Goal: Task Accomplishment & Management: Manage account settings

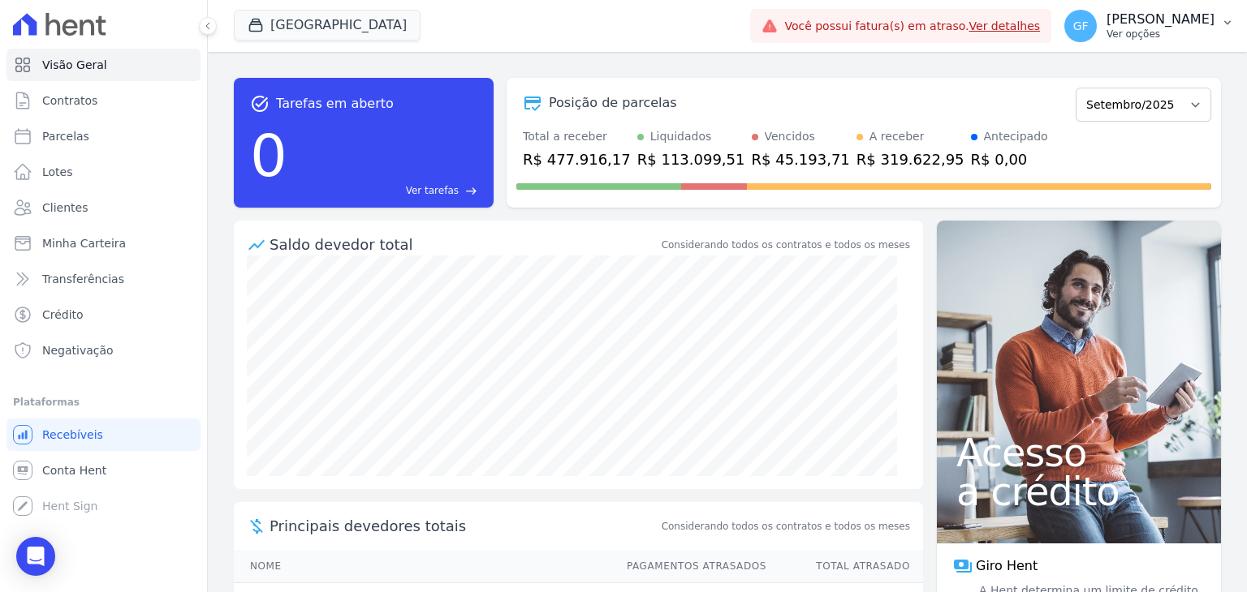
click at [1156, 25] on p "[PERSON_NAME]" at bounding box center [1160, 19] width 108 height 16
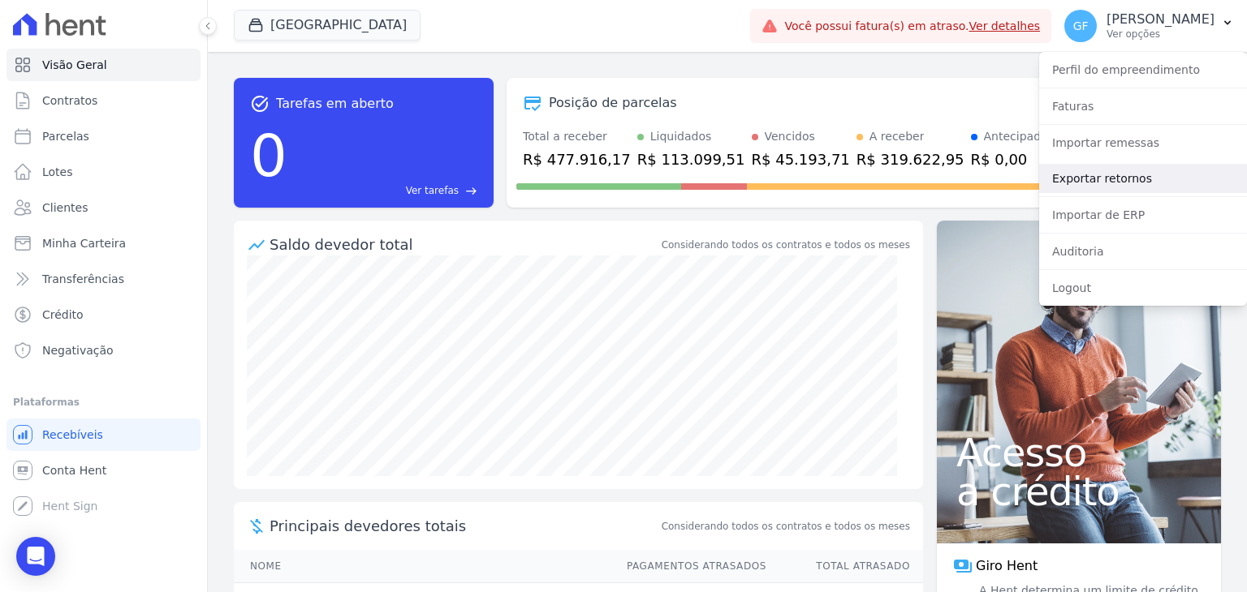
click at [1068, 173] on link "Exportar retornos" at bounding box center [1143, 178] width 208 height 29
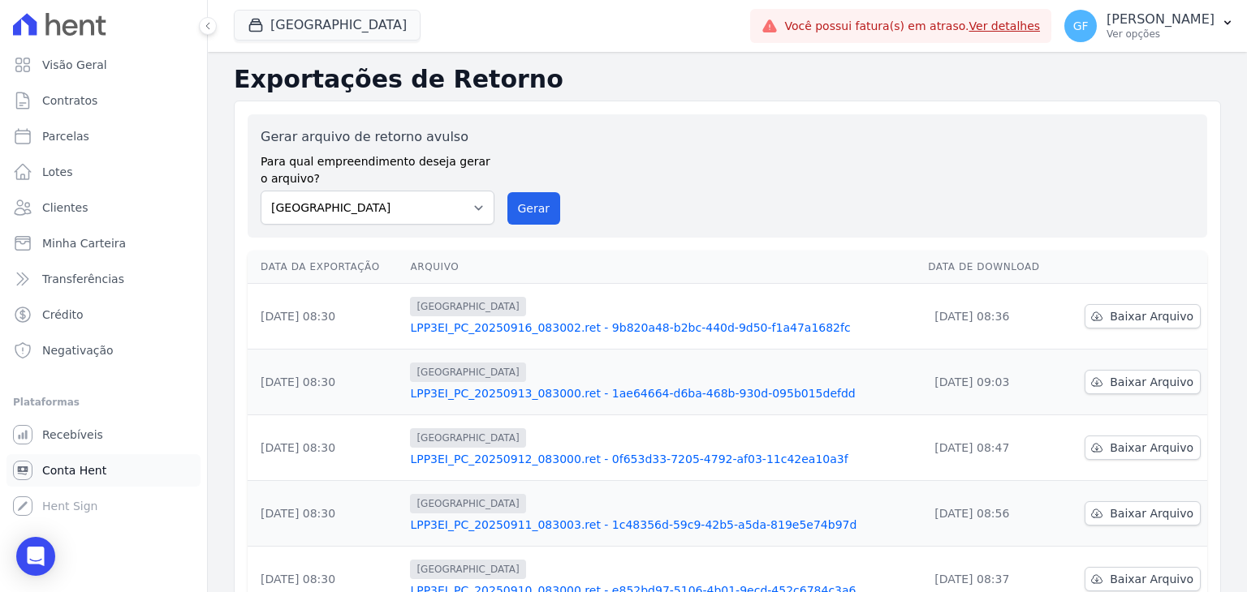
click at [67, 477] on span "Conta Hent" at bounding box center [74, 471] width 64 height 16
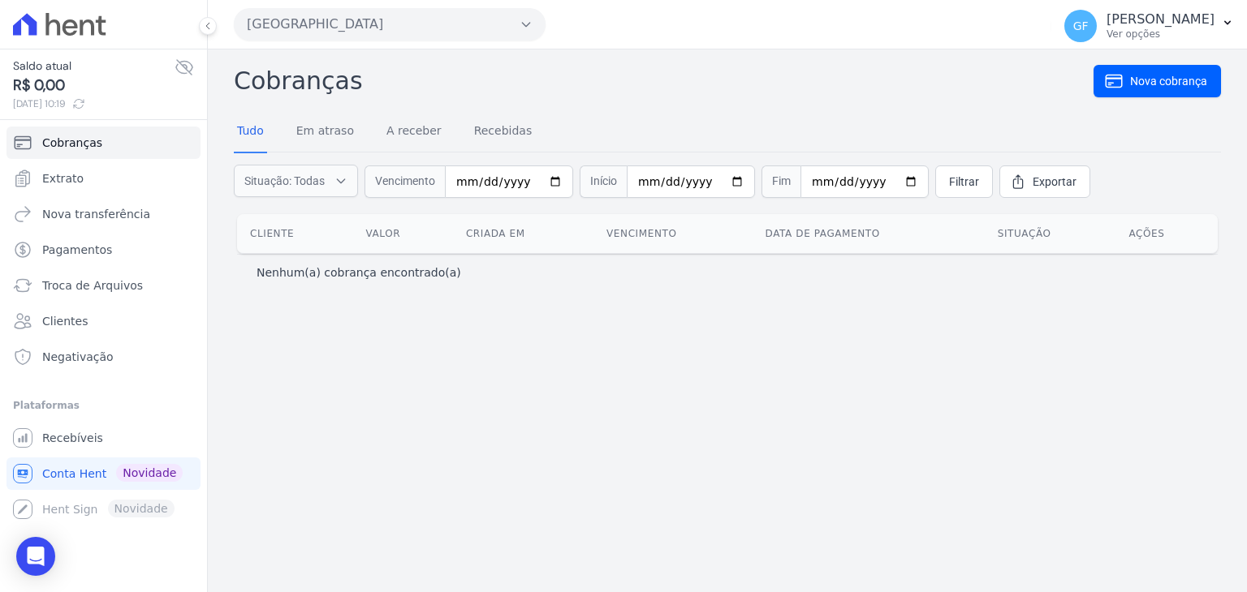
click at [187, 67] on icon at bounding box center [184, 67] width 19 height 19
click at [67, 186] on link "Extrato" at bounding box center [103, 178] width 194 height 32
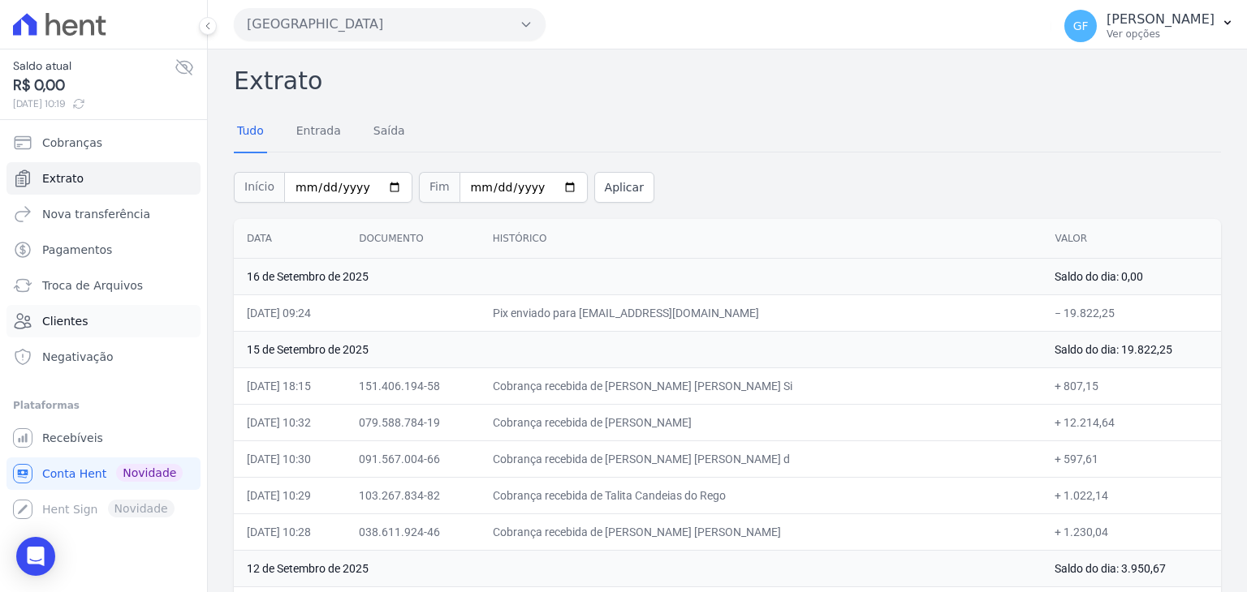
click at [61, 316] on span "Clientes" at bounding box center [64, 321] width 45 height 16
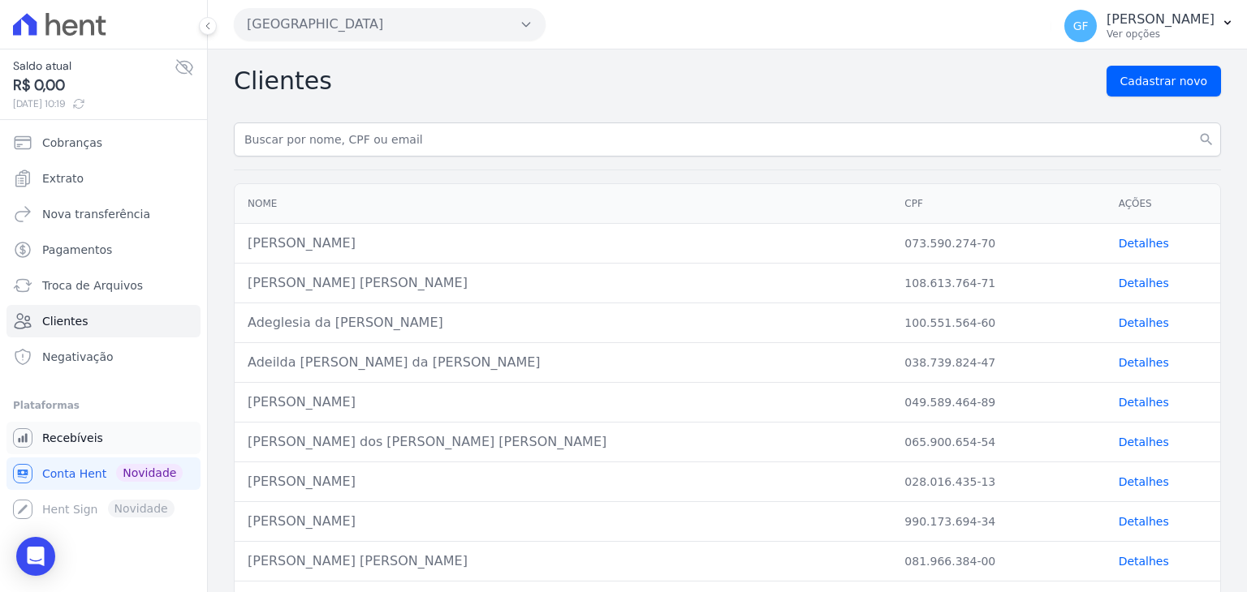
click at [60, 429] on link "Recebíveis" at bounding box center [103, 438] width 194 height 32
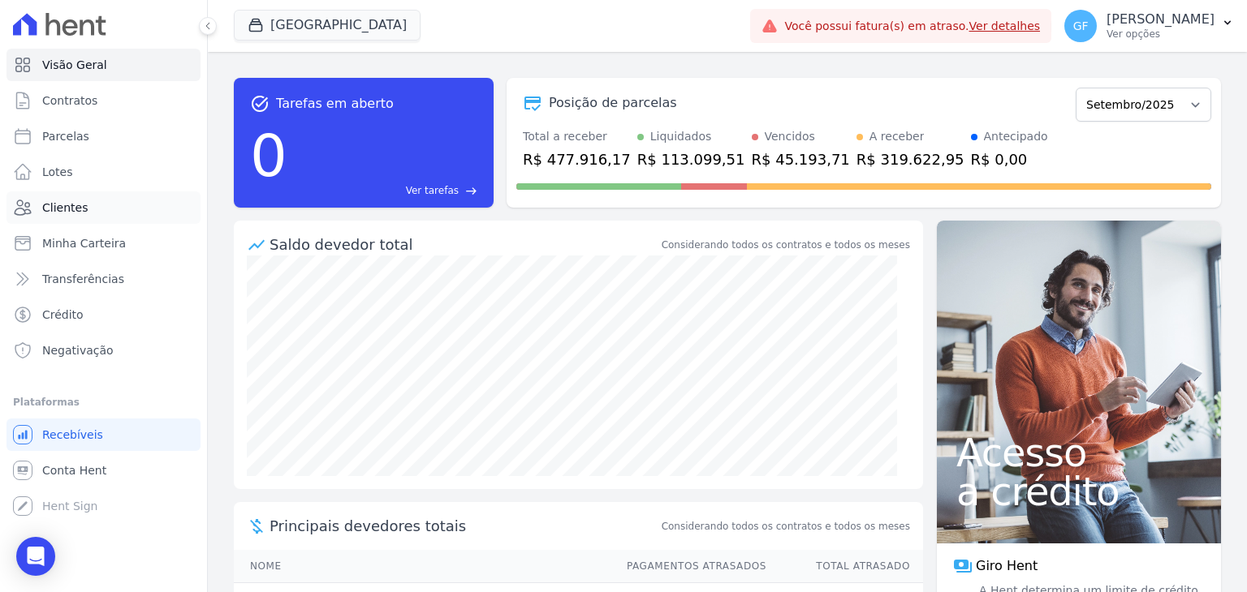
click at [92, 204] on link "Clientes" at bounding box center [103, 208] width 194 height 32
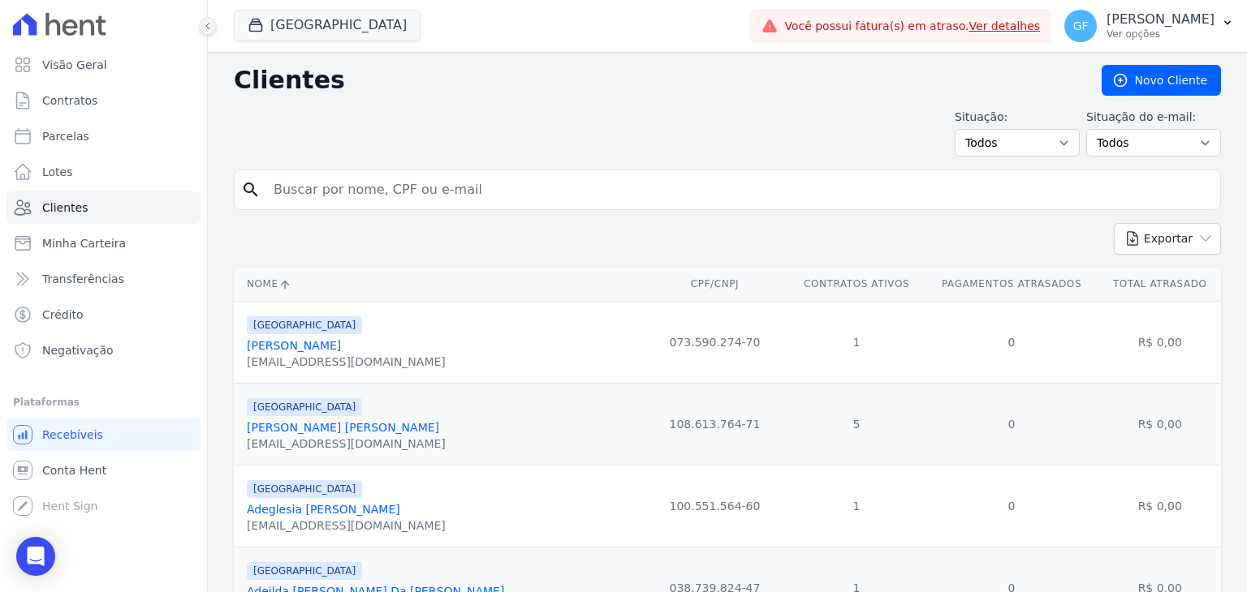
click at [204, 28] on icon at bounding box center [208, 26] width 10 height 10
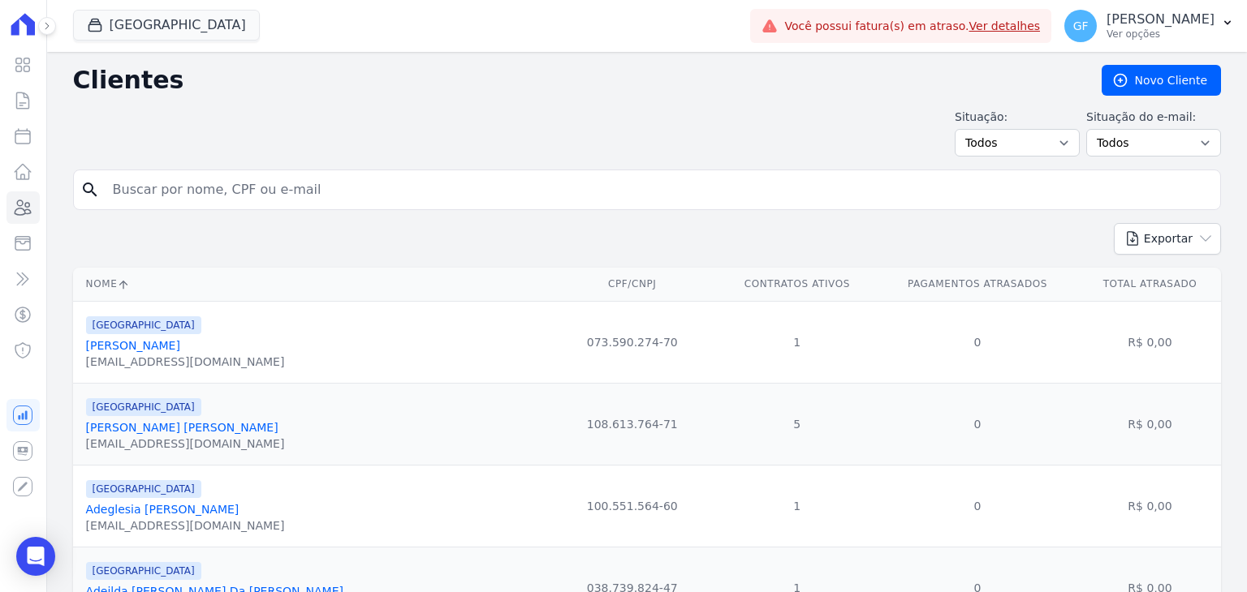
click at [209, 189] on input "search" at bounding box center [658, 190] width 1110 height 32
type input "marcio au"
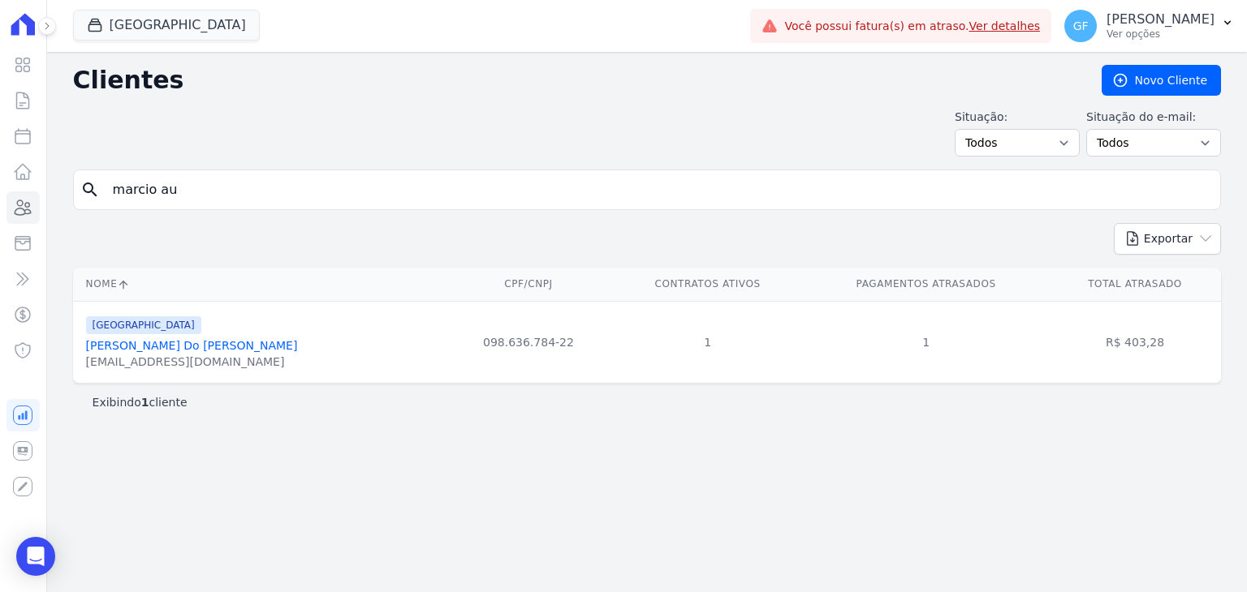
click at [211, 341] on link "[PERSON_NAME] Do [PERSON_NAME]" at bounding box center [192, 345] width 212 height 13
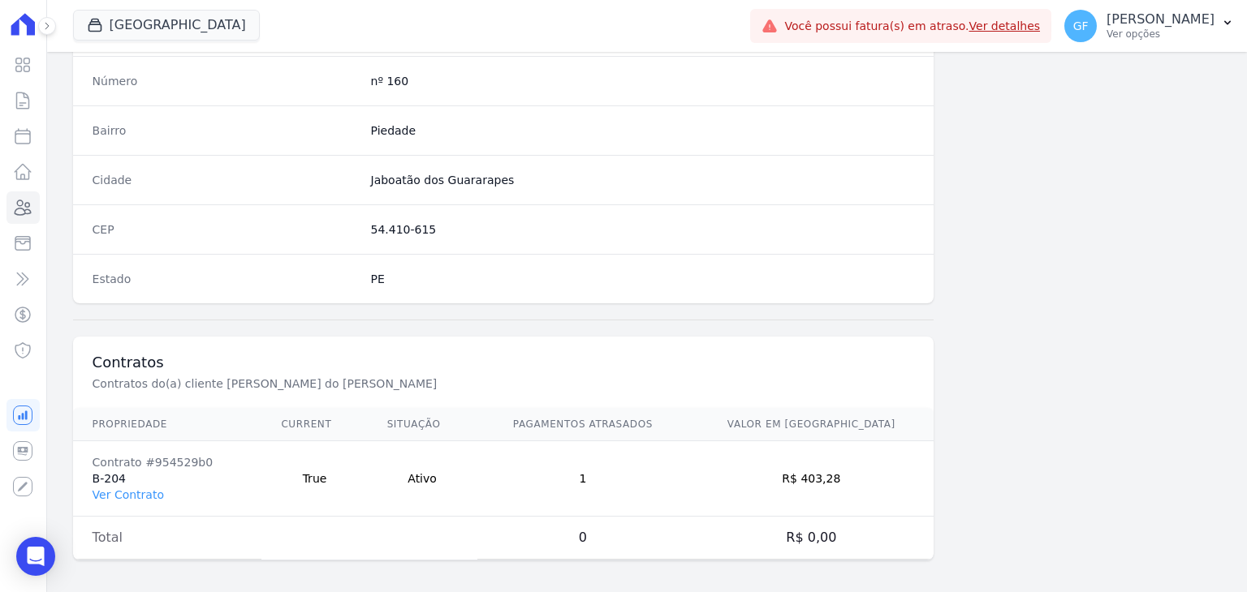
scroll to position [921, 0]
click at [142, 490] on link "Ver Contrato" at bounding box center [128, 492] width 71 height 13
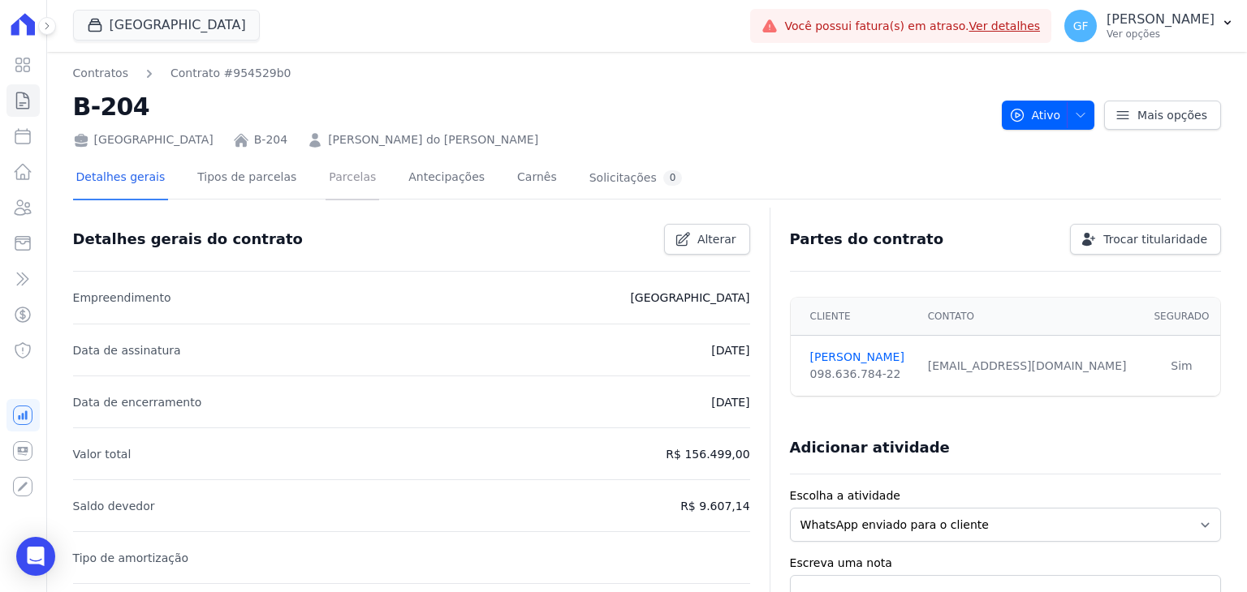
click at [338, 192] on link "Parcelas" at bounding box center [352, 178] width 54 height 43
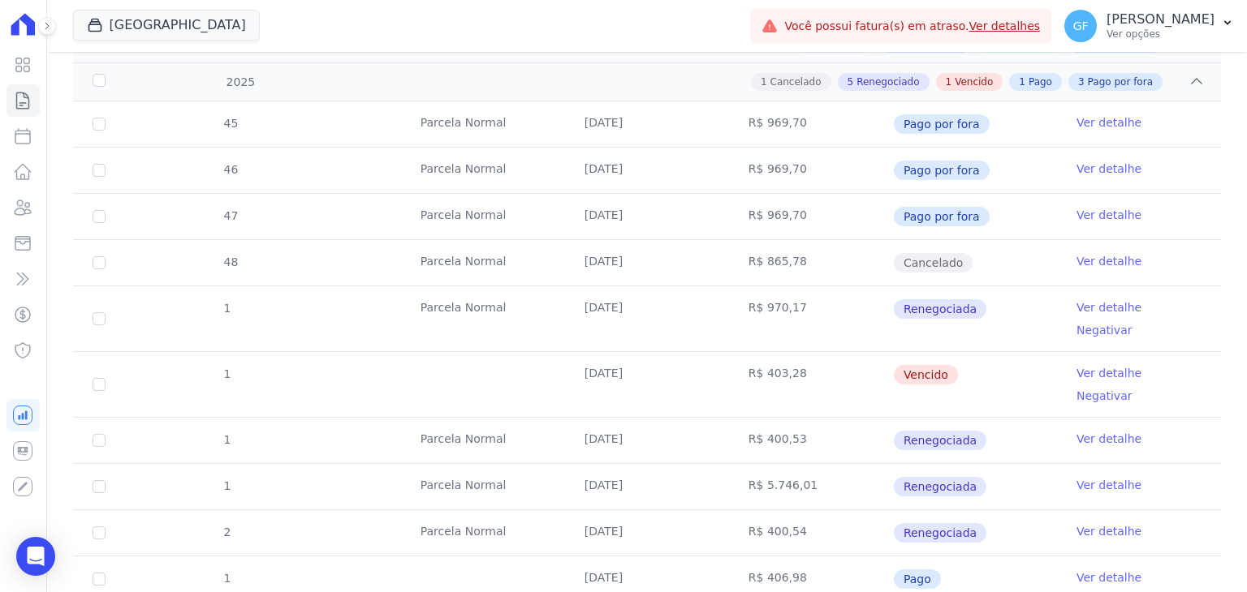
scroll to position [456, 0]
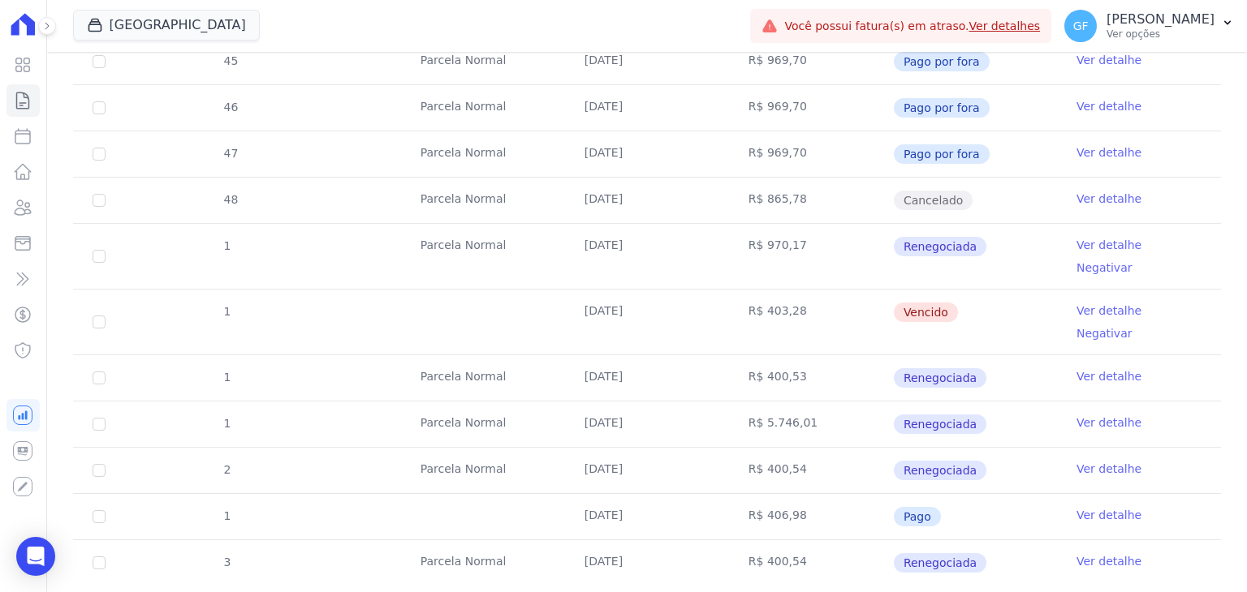
drag, startPoint x: 577, startPoint y: 292, endPoint x: 958, endPoint y: 287, distance: 380.7
click at [958, 289] on tr "1 [DATE] R$ 403,28 [GEOGRAPHIC_DATA] Ver detalhe Negativar" at bounding box center [647, 322] width 1148 height 66
click at [995, 292] on td "Vencido" at bounding box center [975, 322] width 164 height 65
click at [1107, 303] on link "Ver detalhe" at bounding box center [1108, 311] width 65 height 16
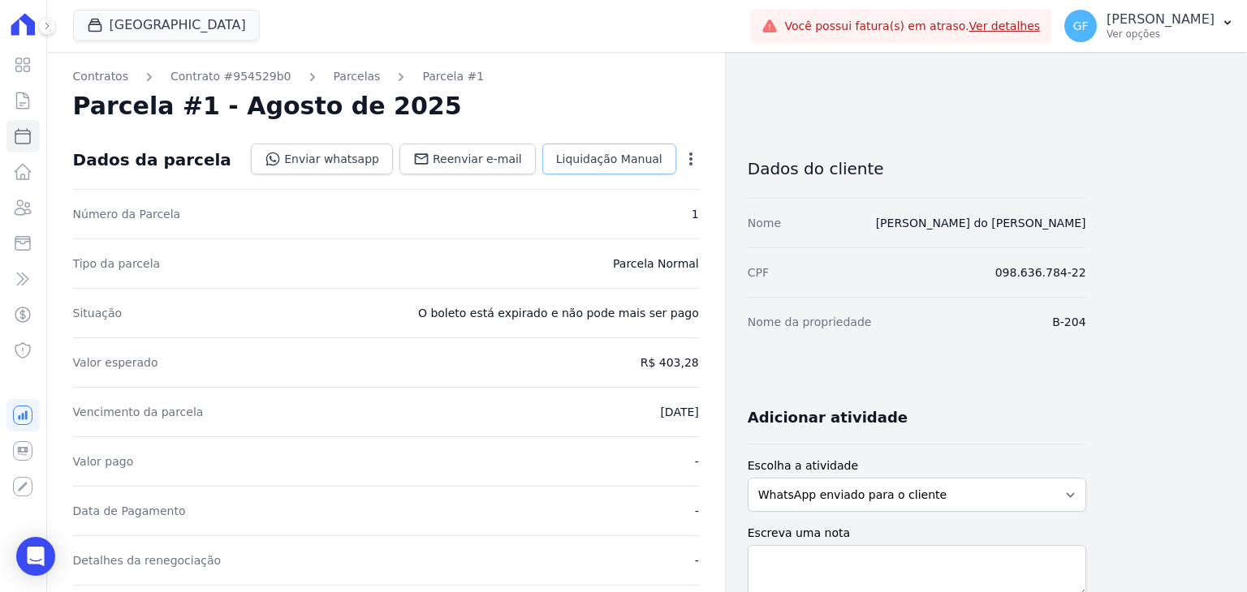
click at [602, 153] on span "Liquidação Manual" at bounding box center [609, 159] width 106 height 16
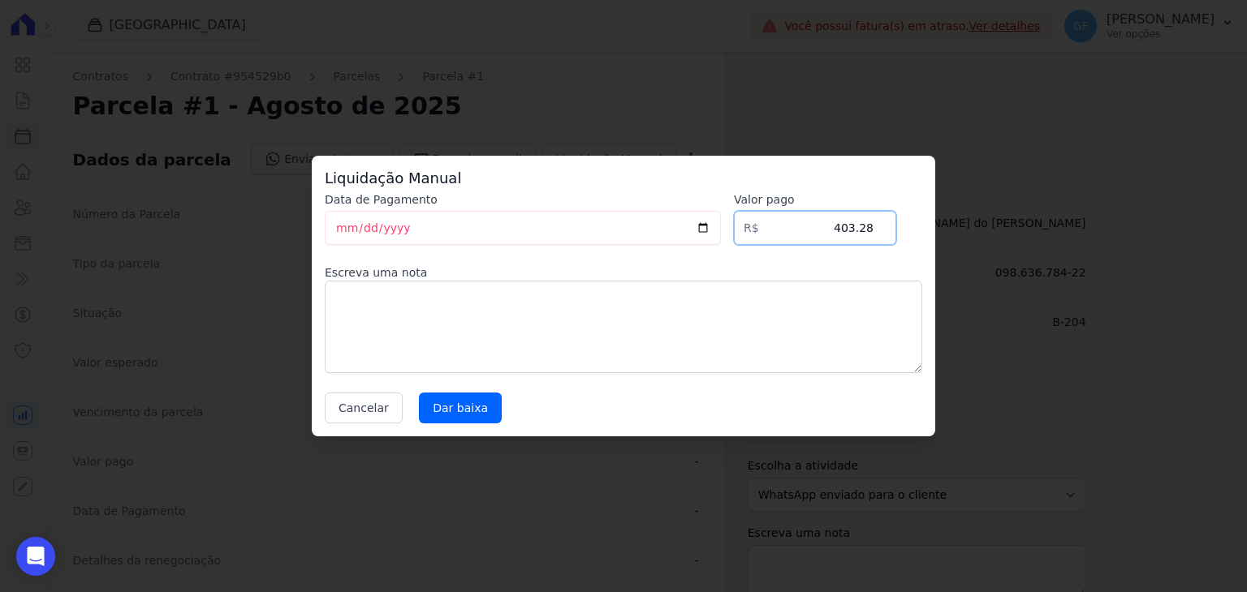
drag, startPoint x: 892, startPoint y: 231, endPoint x: 941, endPoint y: 215, distance: 51.3
click at [923, 231] on div "Liquidação Manual Data de Pagamento [DATE] [GEOGRAPHIC_DATA] R$ 403.28 Escreva …" at bounding box center [623, 296] width 623 height 281
type input "406.97"
click at [323, 226] on div "Liquidação Manual Data de Pagamento [DATE] [GEOGRAPHIC_DATA] R$ 406.97 Escreva …" at bounding box center [623, 296] width 623 height 281
click at [335, 229] on input "[DATE]" at bounding box center [523, 228] width 396 height 34
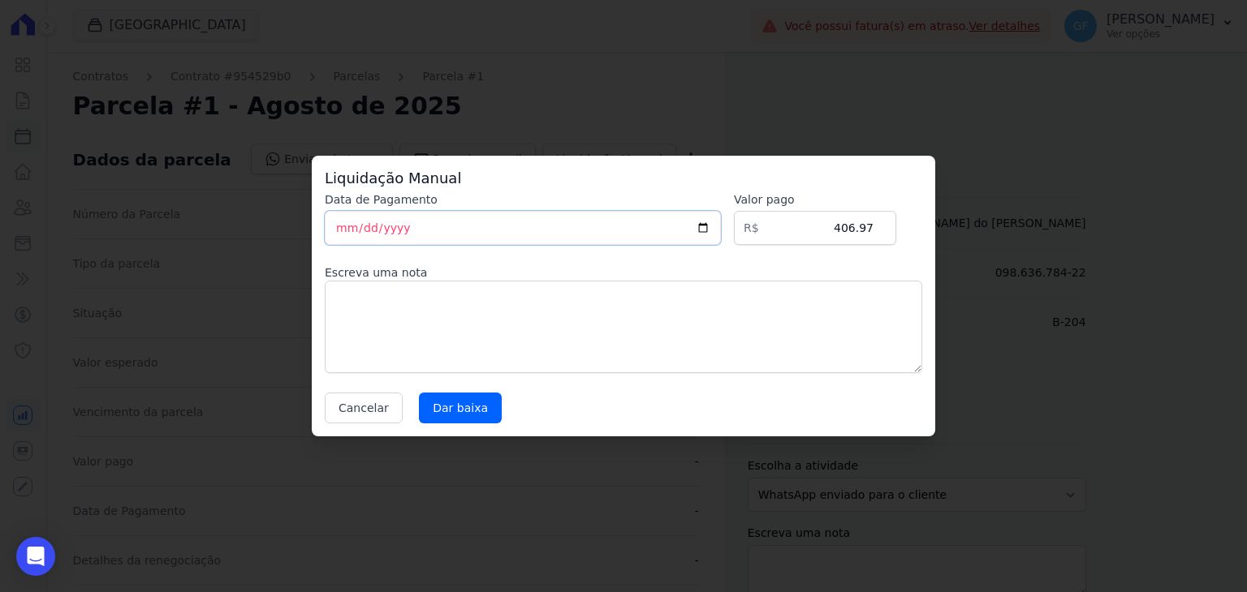
type input "[DATE]"
click at [480, 424] on div "Liquidação Manual Data de Pagamento [DATE] [GEOGRAPHIC_DATA] R$ 406.97 Escreva …" at bounding box center [623, 296] width 623 height 281
click at [472, 411] on input "Dar baixa" at bounding box center [460, 408] width 83 height 31
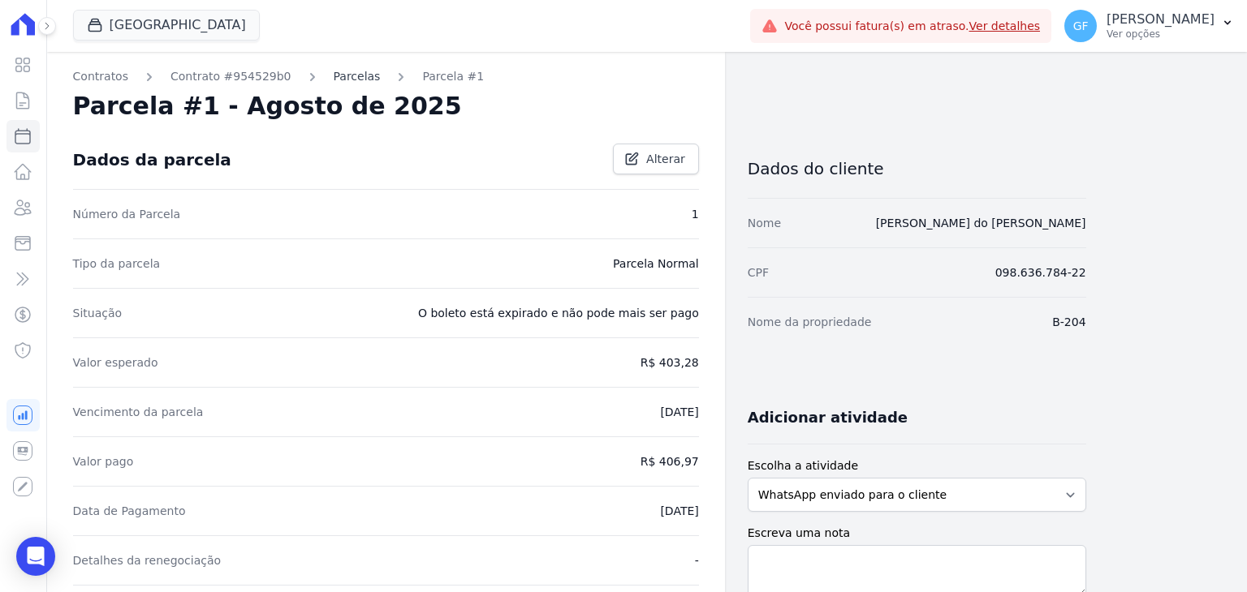
click at [335, 76] on link "Parcelas" at bounding box center [357, 76] width 47 height 17
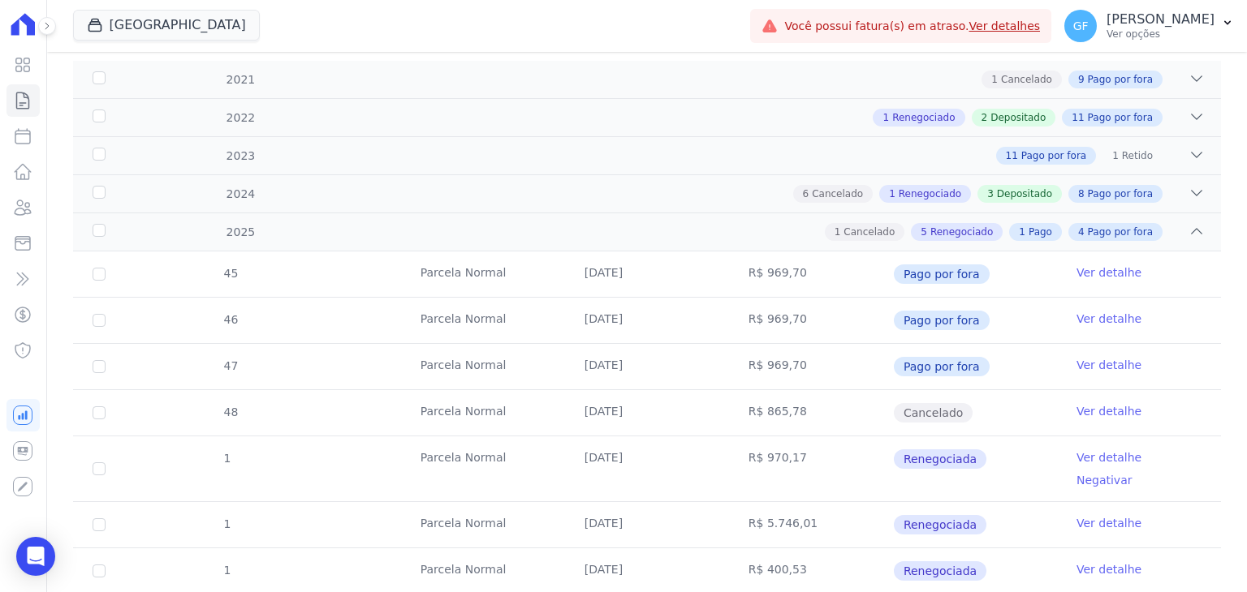
scroll to position [456, 0]
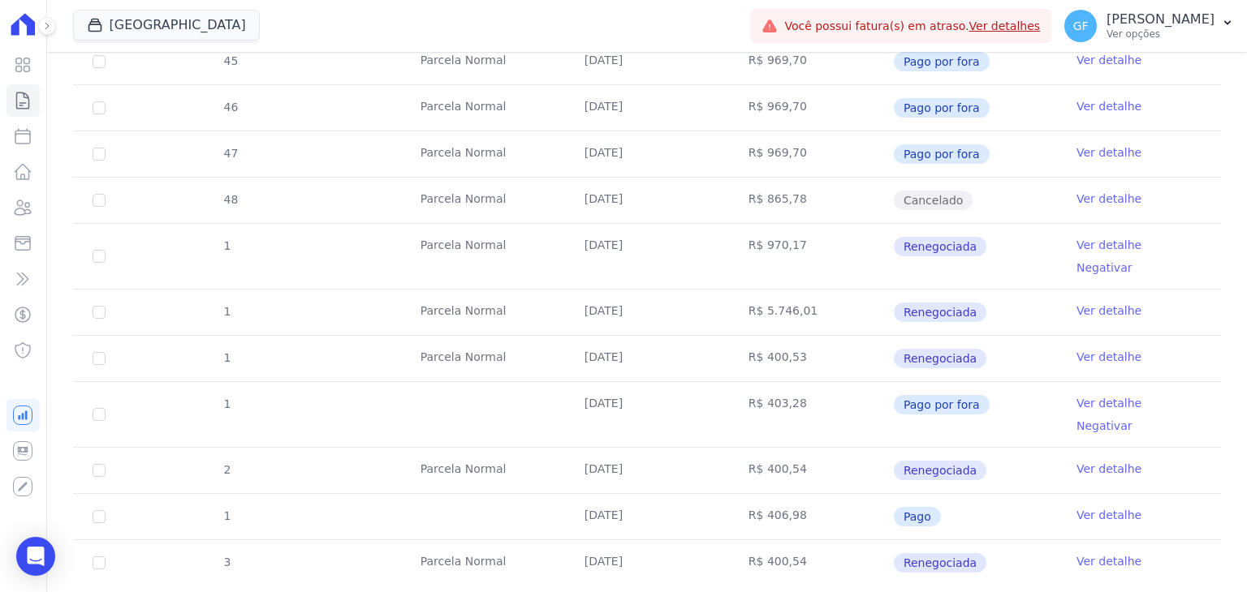
click at [852, 541] on td "R$ 400,54" at bounding box center [811, 563] width 164 height 45
click at [1057, 541] on td "Ver detalhe" at bounding box center [1139, 563] width 164 height 45
click at [1103, 554] on link "Ver detalhe" at bounding box center [1108, 562] width 65 height 16
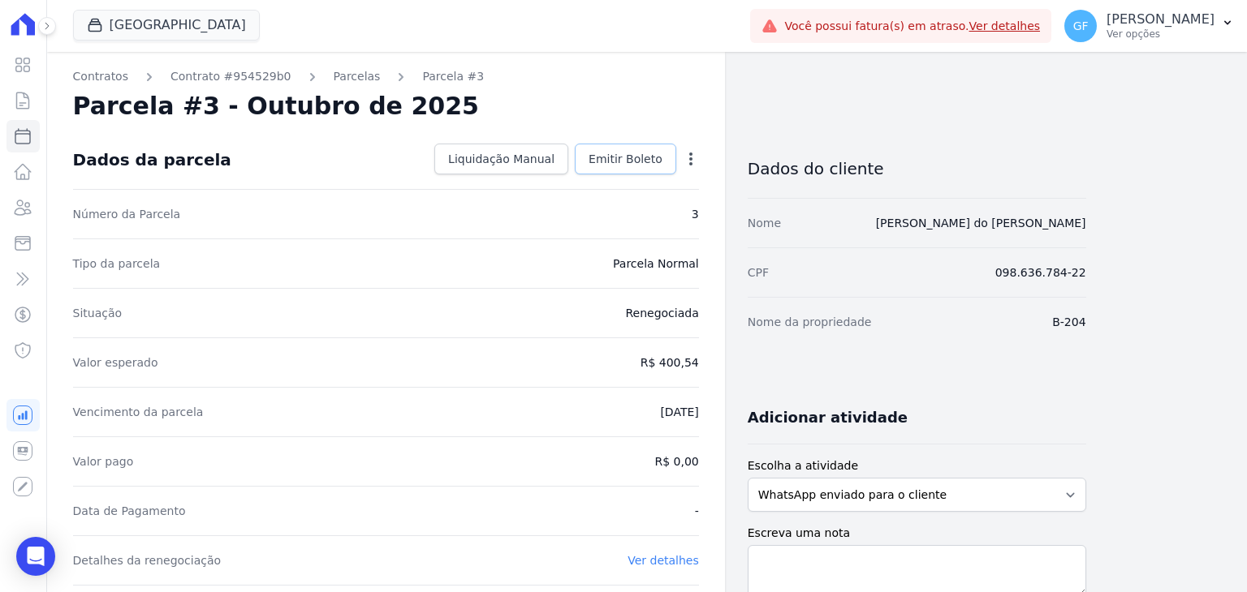
click at [647, 151] on span "Emitir Boleto" at bounding box center [625, 159] width 74 height 16
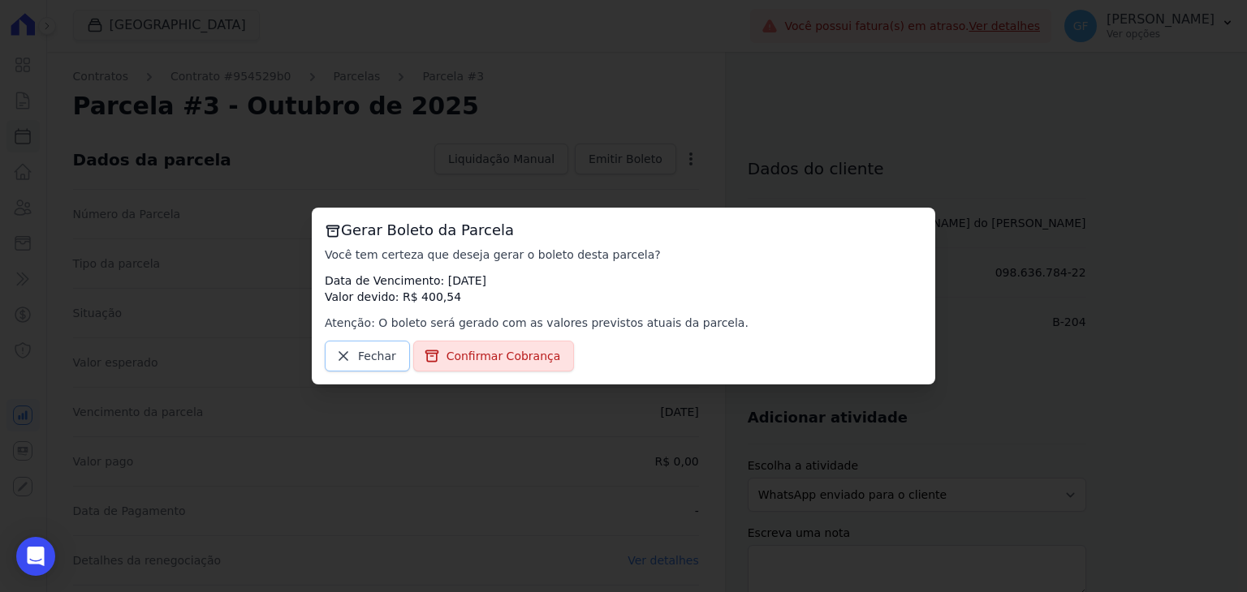
click at [386, 350] on span "Fechar" at bounding box center [377, 356] width 38 height 16
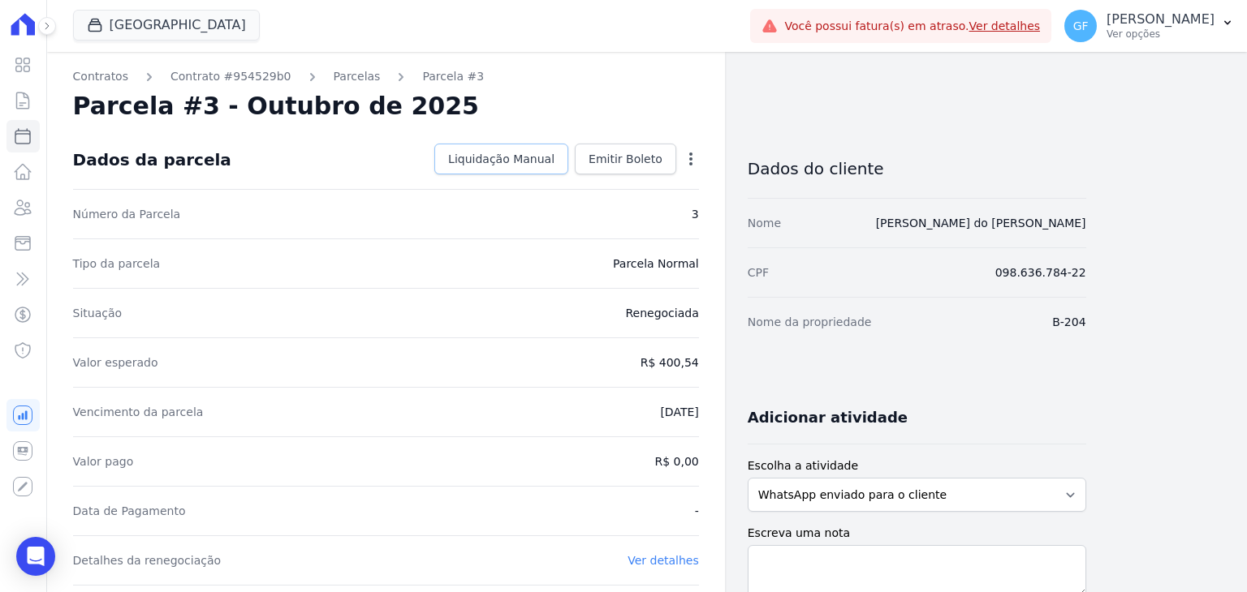
click at [498, 158] on span "Liquidação Manual" at bounding box center [501, 159] width 106 height 16
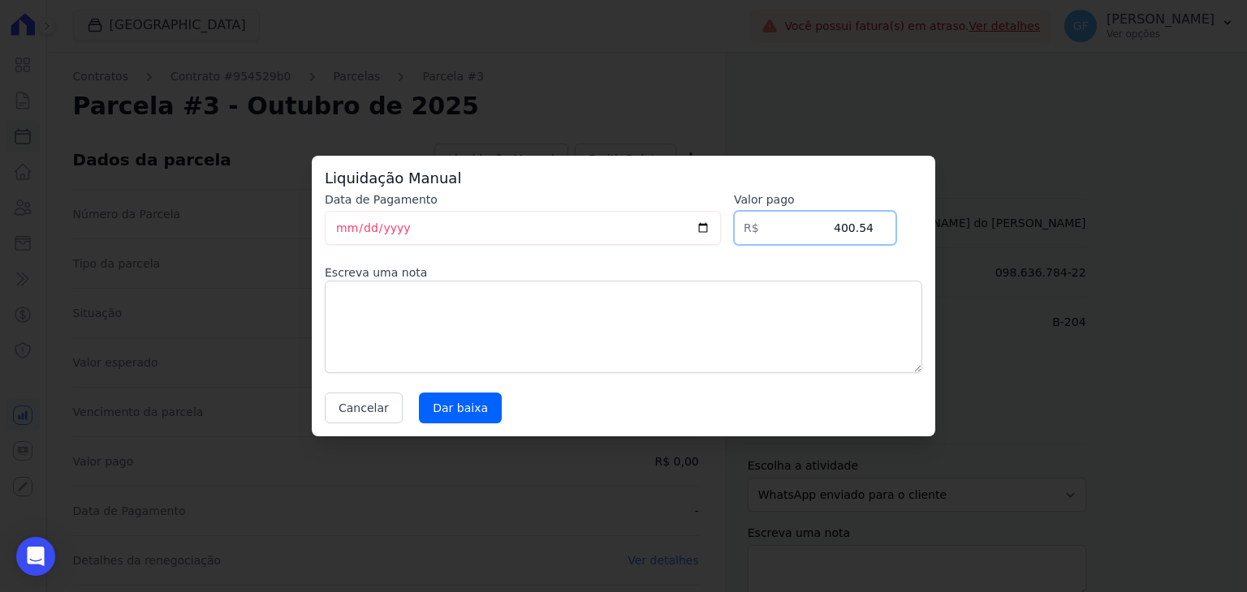
drag, startPoint x: 808, startPoint y: 218, endPoint x: 997, endPoint y: 262, distance: 193.5
click at [997, 262] on div "Liquidação Manual Data de Pagamento [DATE] [GEOGRAPHIC_DATA] R$ 400.54 Escreva …" at bounding box center [623, 296] width 1247 height 592
type input "406.98"
click at [469, 413] on input "Dar baixa" at bounding box center [460, 408] width 83 height 31
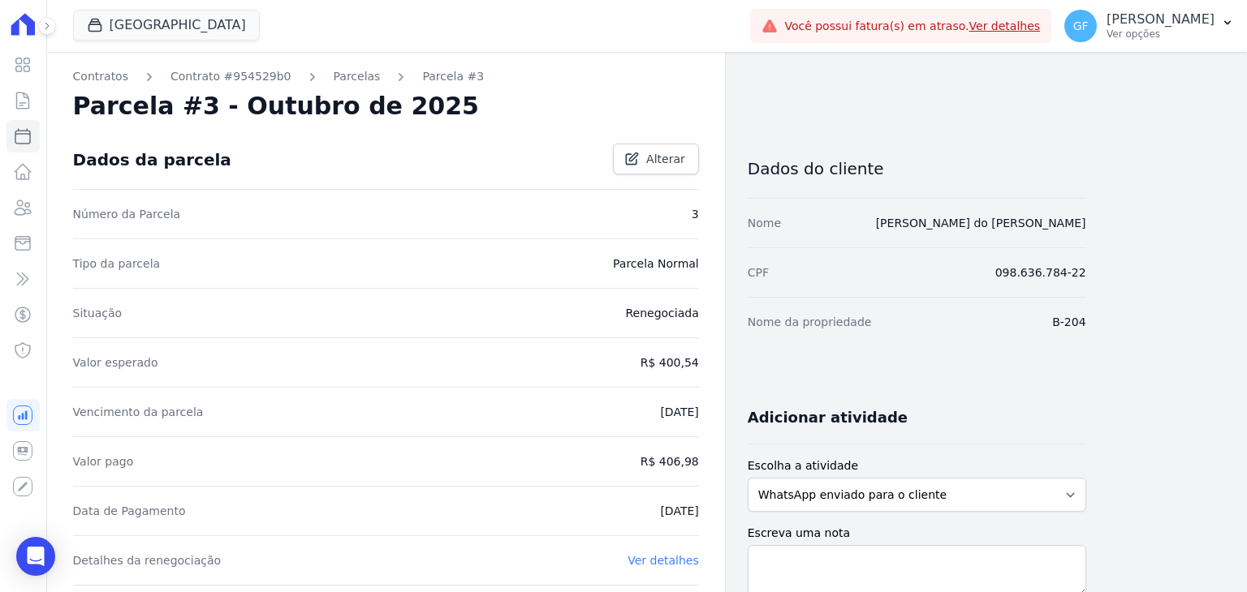
click at [334, 79] on link "Parcelas" at bounding box center [357, 76] width 47 height 17
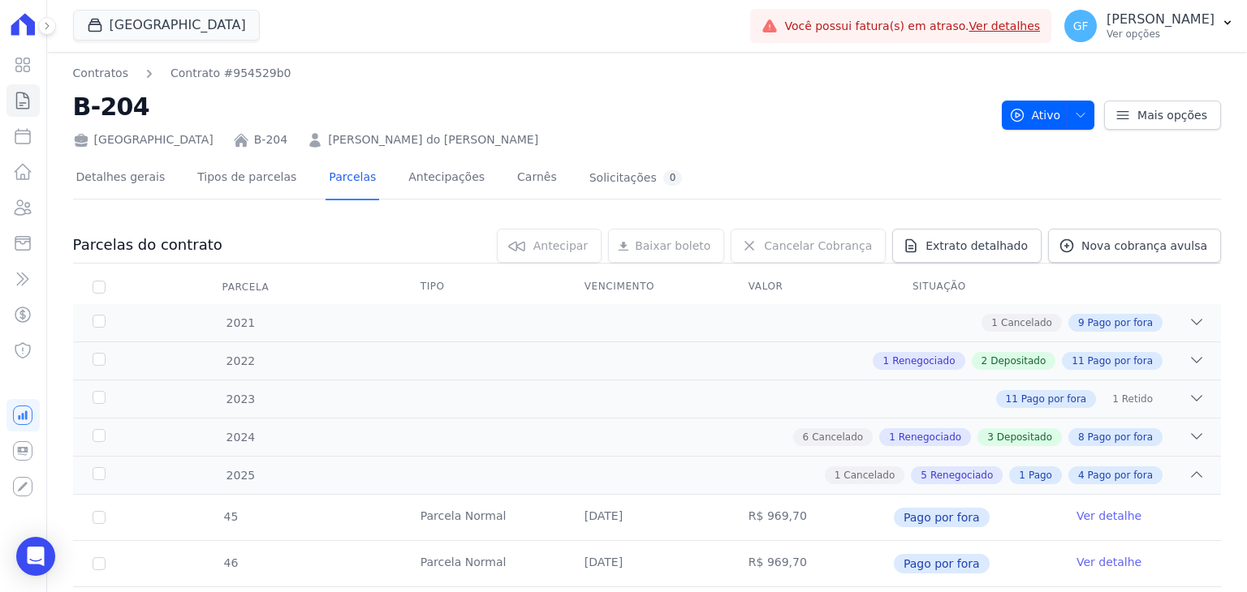
scroll to position [81, 0]
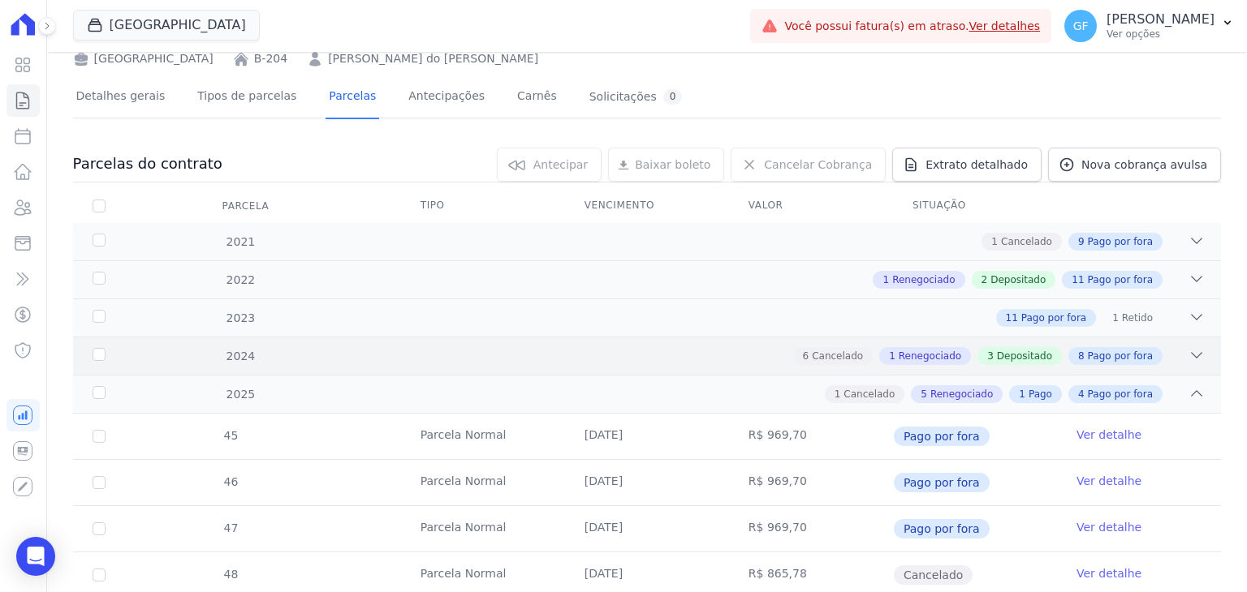
click at [500, 368] on div "2024 6 Cancelado 1 Renegociado 3 Depositado 8 Pago por fora" at bounding box center [647, 356] width 1148 height 38
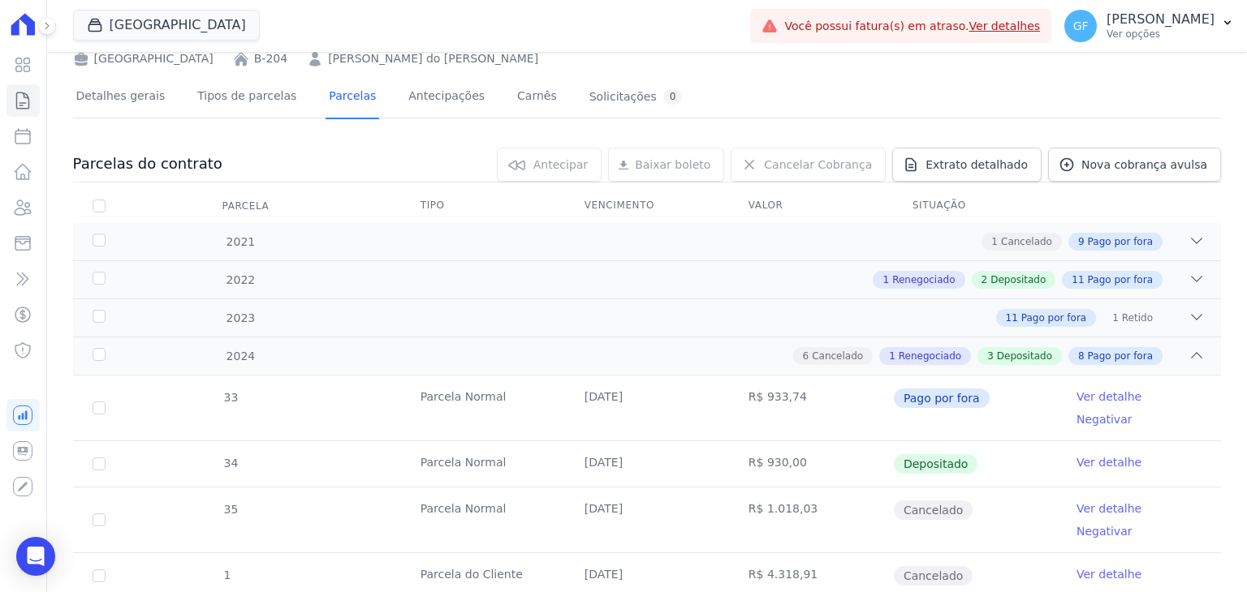
click at [449, 361] on div "6 Cancelado 1 Renegociado 3 Depositado 8 Pago por fora" at bounding box center [702, 356] width 1003 height 18
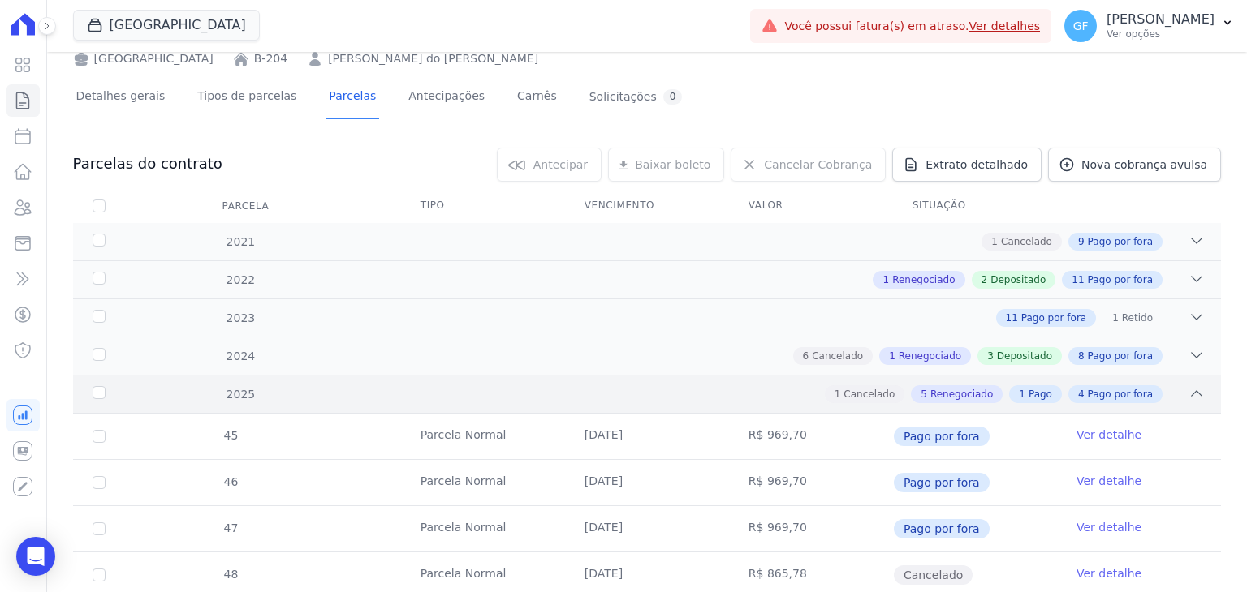
click at [310, 390] on div "1 Cancelado 5 Renegociado 1 Pago 4 Pago por fora" at bounding box center [702, 395] width 1003 height 18
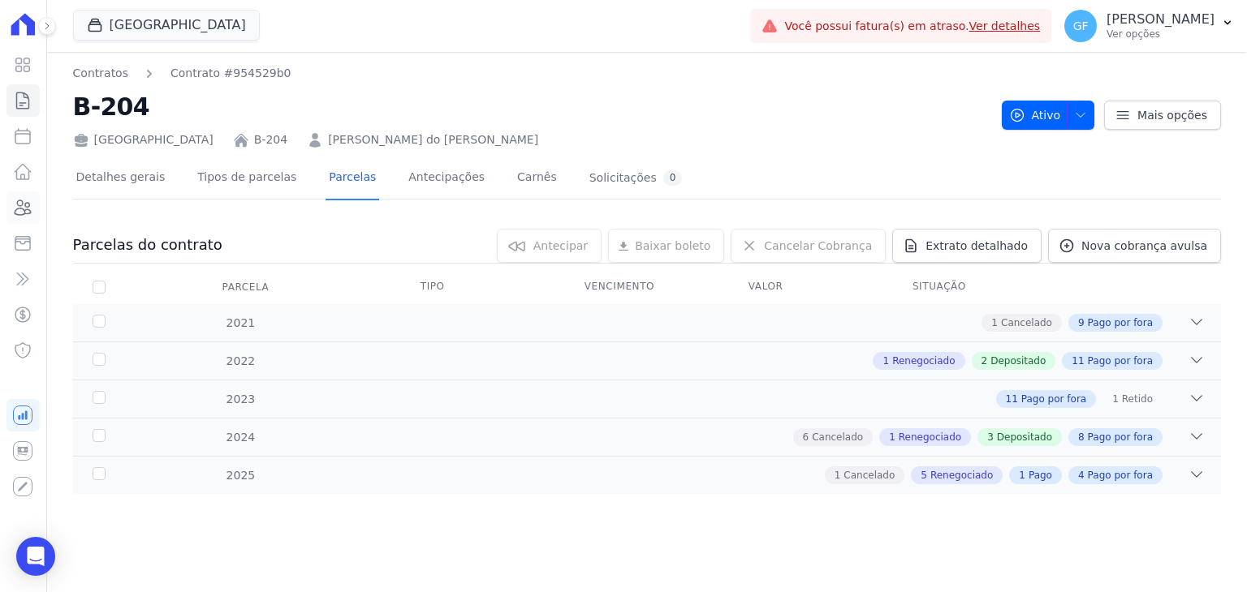
click at [29, 202] on icon at bounding box center [22, 207] width 19 height 19
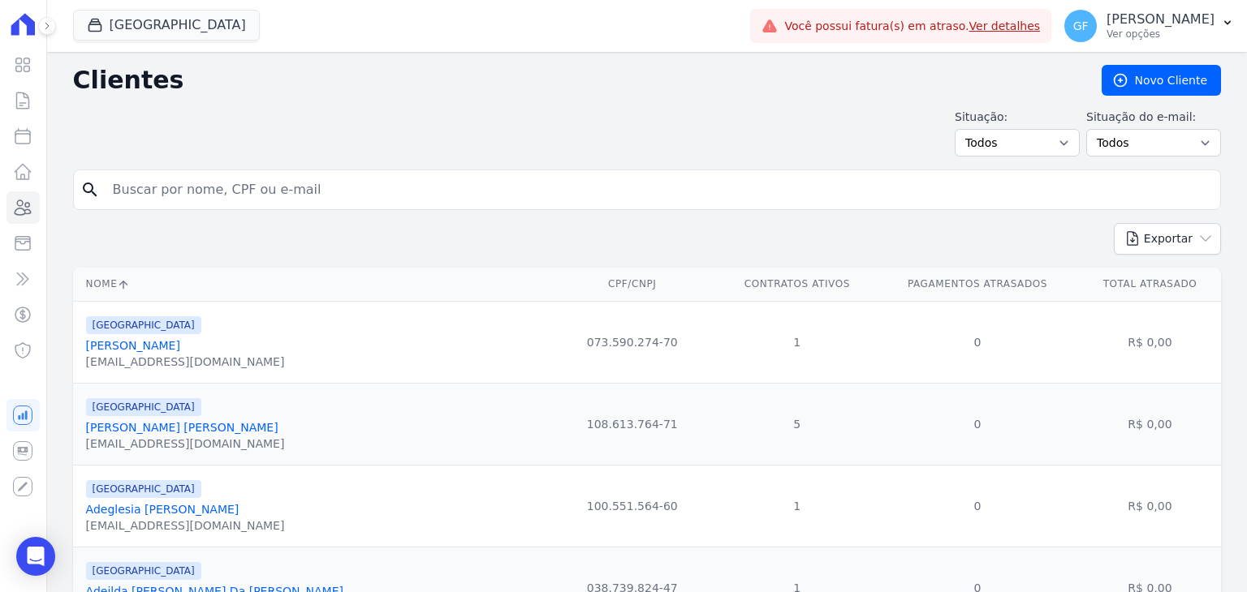
click at [170, 183] on input "search" at bounding box center [658, 190] width 1110 height 32
type input "[PERSON_NAME] hen"
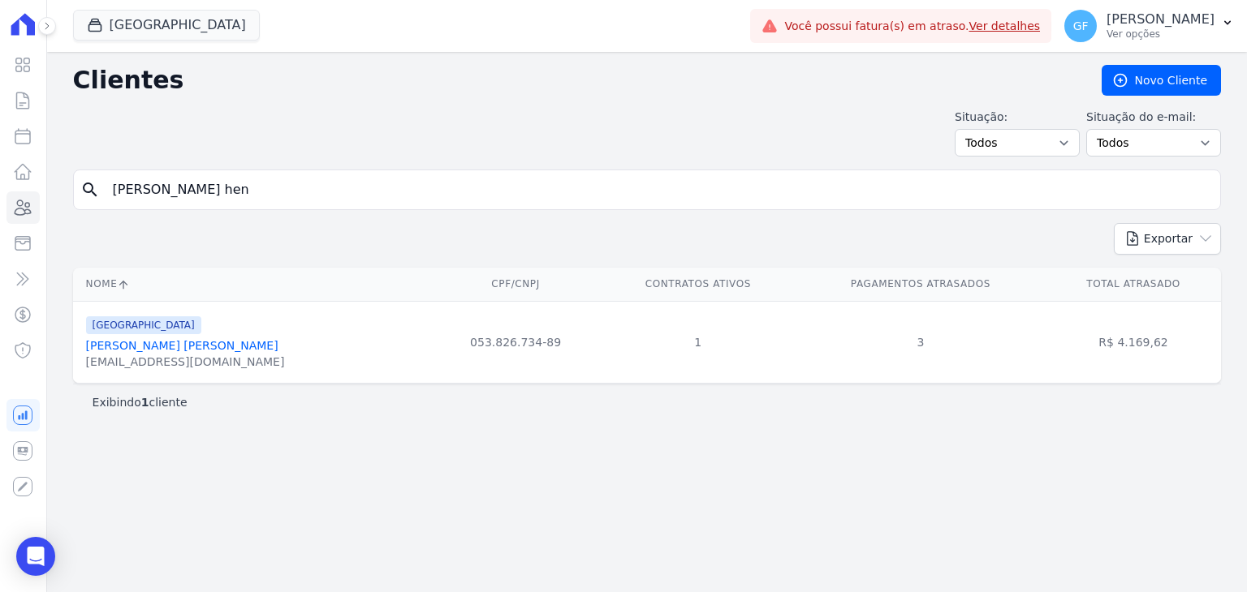
click at [199, 348] on link "[PERSON_NAME] [PERSON_NAME]" at bounding box center [182, 345] width 192 height 13
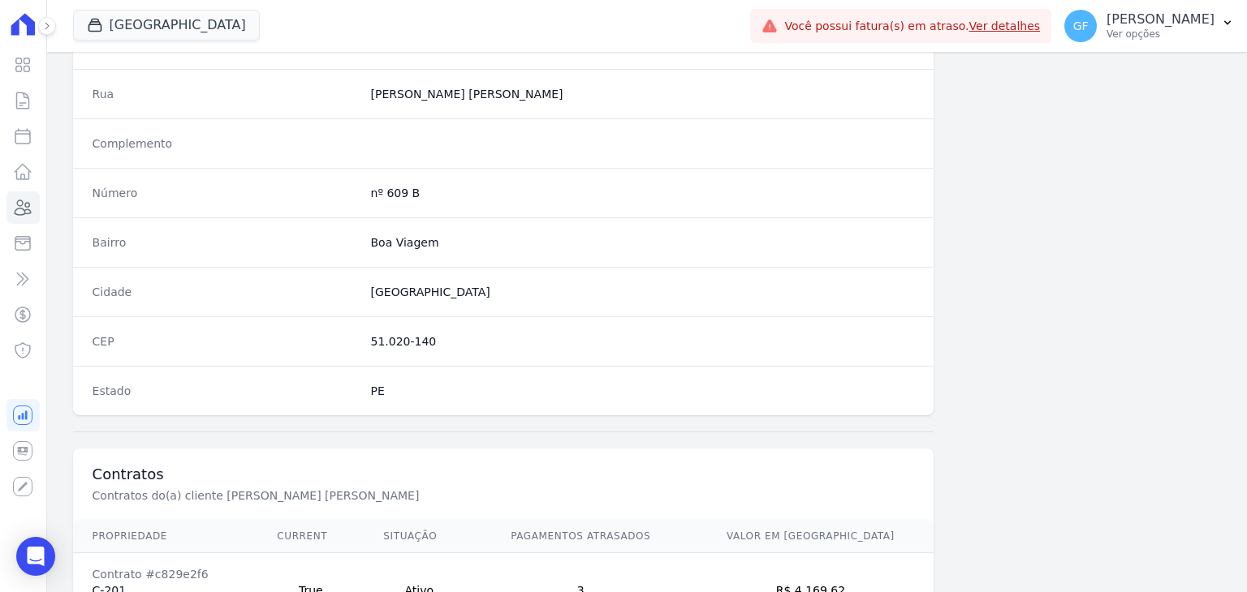
scroll to position [921, 0]
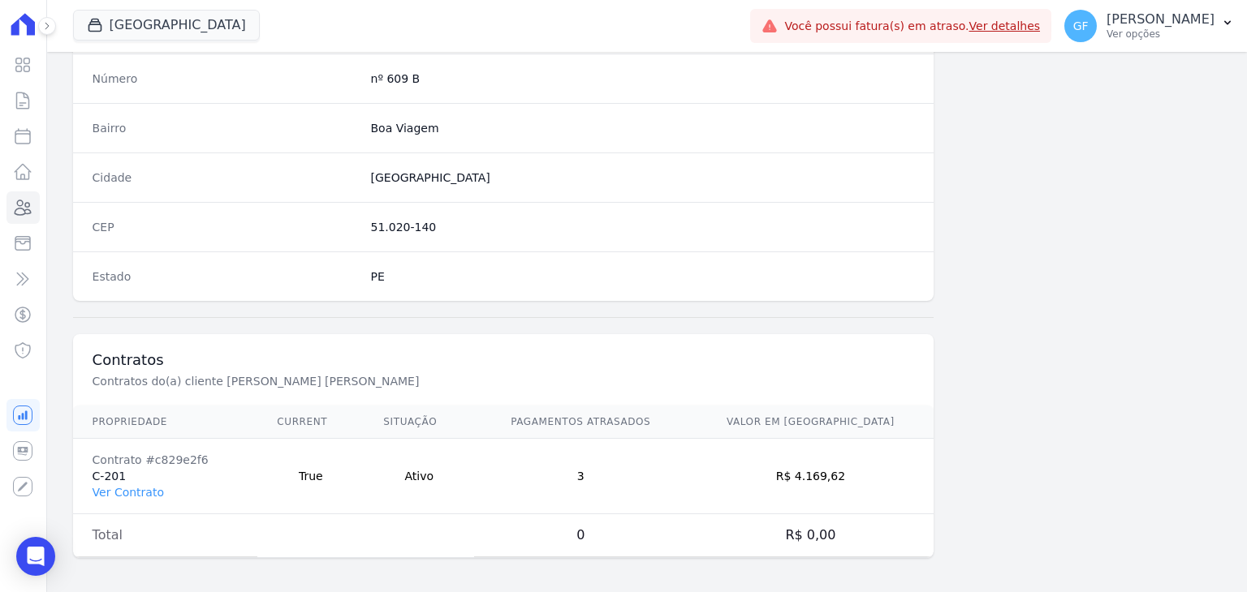
click at [131, 495] on td "Contrato #c829e2f6 C-201 Ver Contrato" at bounding box center [165, 476] width 185 height 75
click at [136, 486] on link "Ver Contrato" at bounding box center [128, 492] width 71 height 13
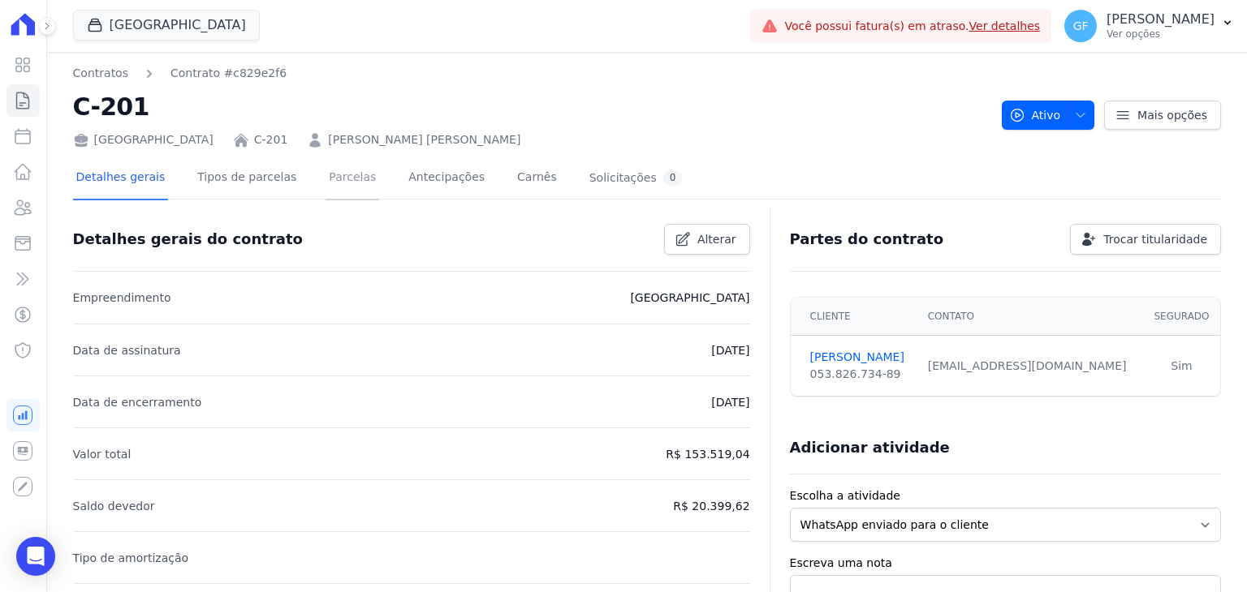
click at [325, 187] on link "Parcelas" at bounding box center [352, 178] width 54 height 43
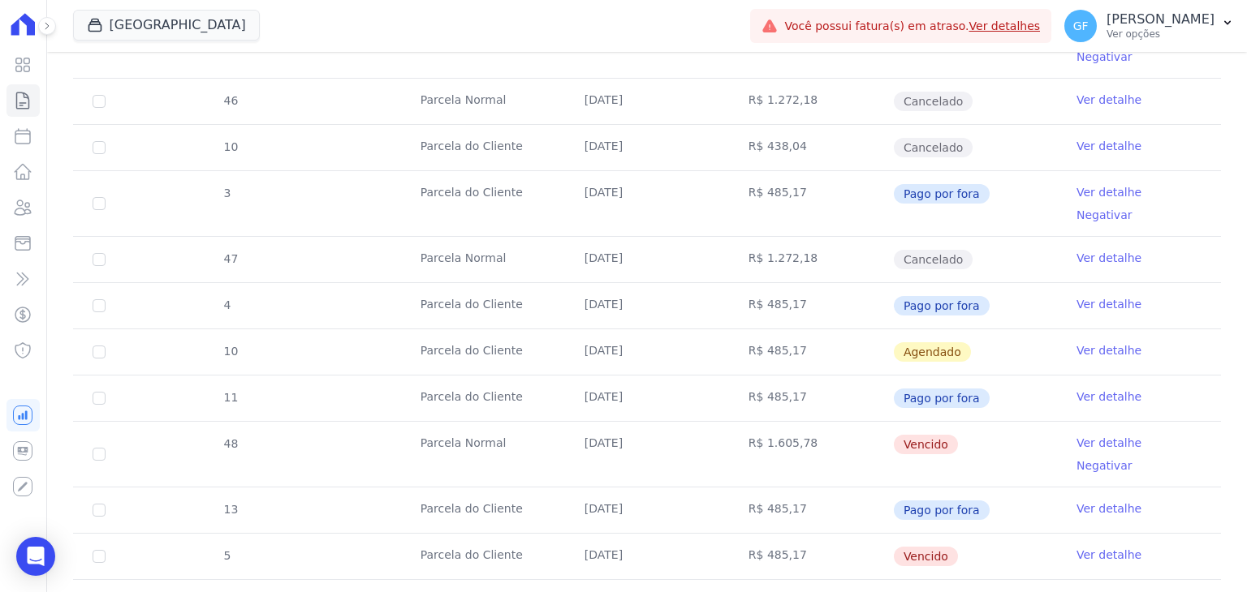
scroll to position [1217, 0]
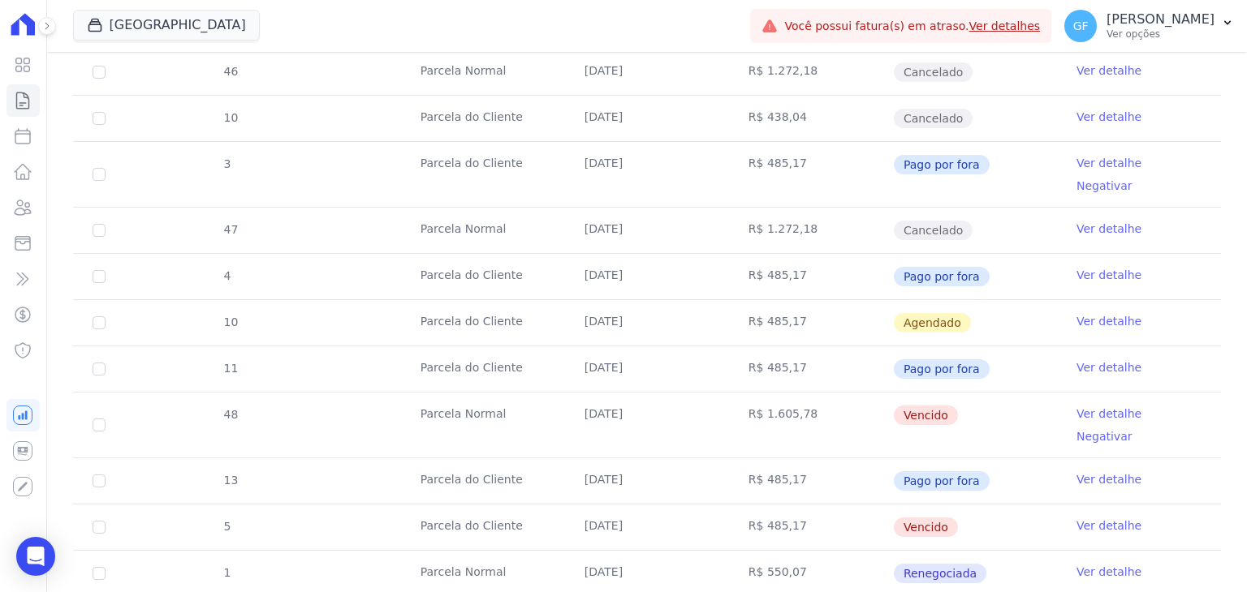
click at [588, 393] on td "[DATE]" at bounding box center [647, 425] width 164 height 65
drag, startPoint x: 578, startPoint y: 312, endPoint x: 948, endPoint y: 300, distance: 370.3
click at [948, 392] on tr "48 [GEOGRAPHIC_DATA] [DATE] R$ 1.605,78 [GEOGRAPHIC_DATA] Ver detalhe Negativar" at bounding box center [647, 425] width 1148 height 66
click at [994, 459] on td "Pago por fora" at bounding box center [975, 481] width 164 height 45
click at [1079, 406] on link "Ver detalhe" at bounding box center [1108, 414] width 65 height 16
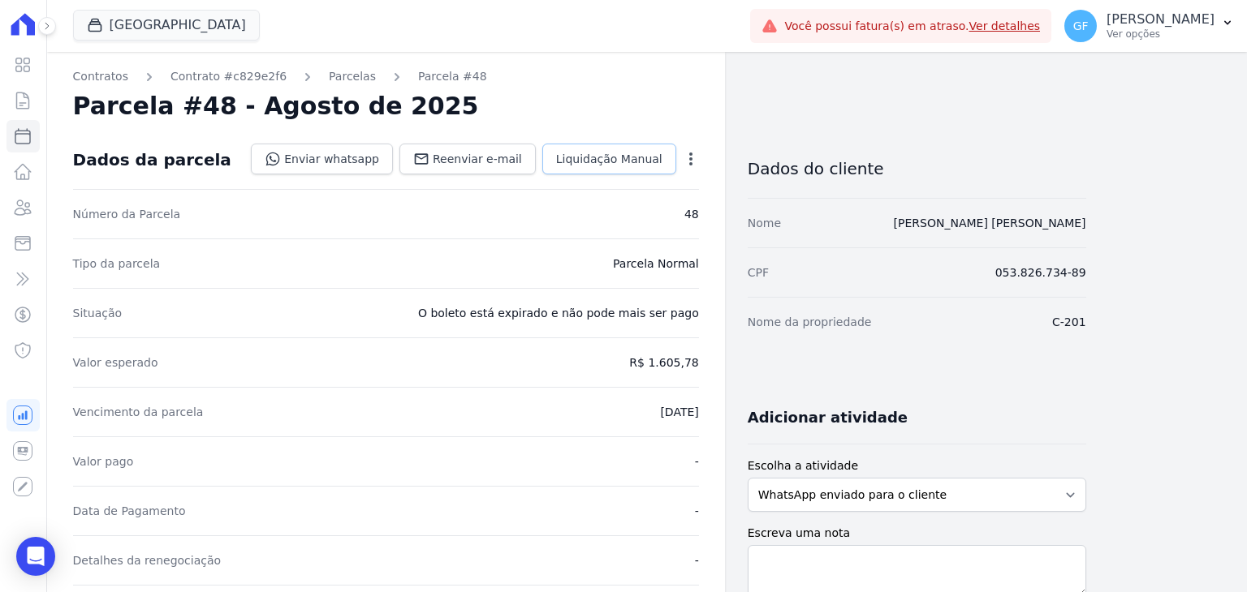
click at [614, 153] on span "Liquidação Manual" at bounding box center [609, 159] width 106 height 16
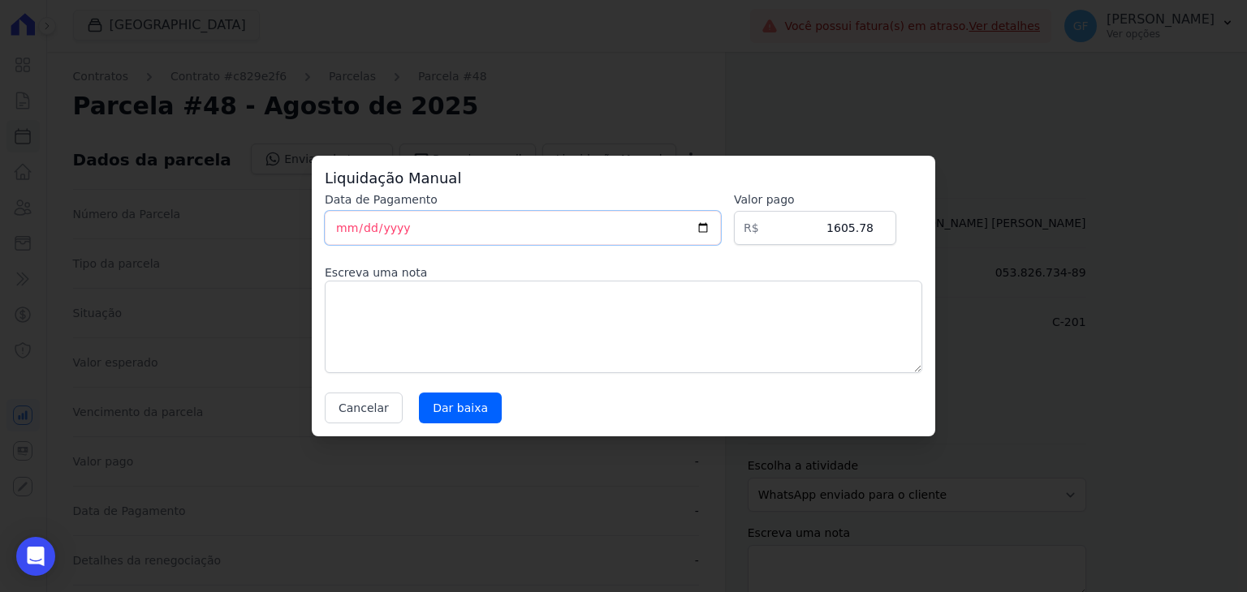
click at [331, 231] on input "[DATE]" at bounding box center [523, 228] width 396 height 34
type input "[DATE]"
type textarea "Reparcelamento"
click at [445, 403] on input "Dar baixa" at bounding box center [460, 408] width 83 height 31
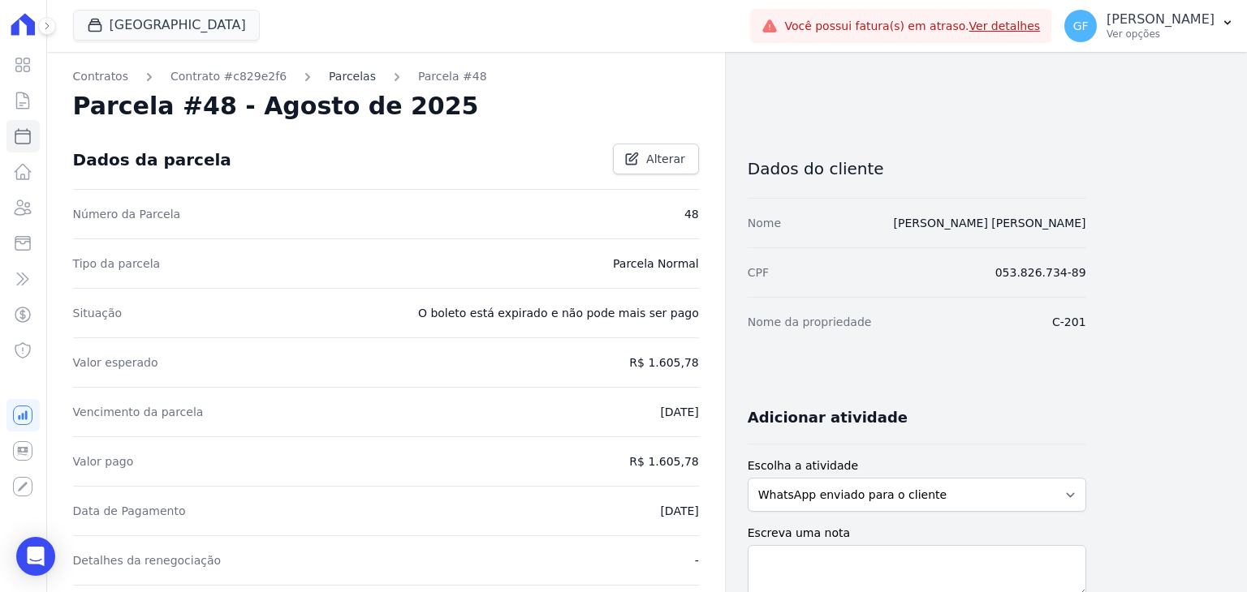
click at [329, 75] on link "Parcelas" at bounding box center [352, 76] width 47 height 17
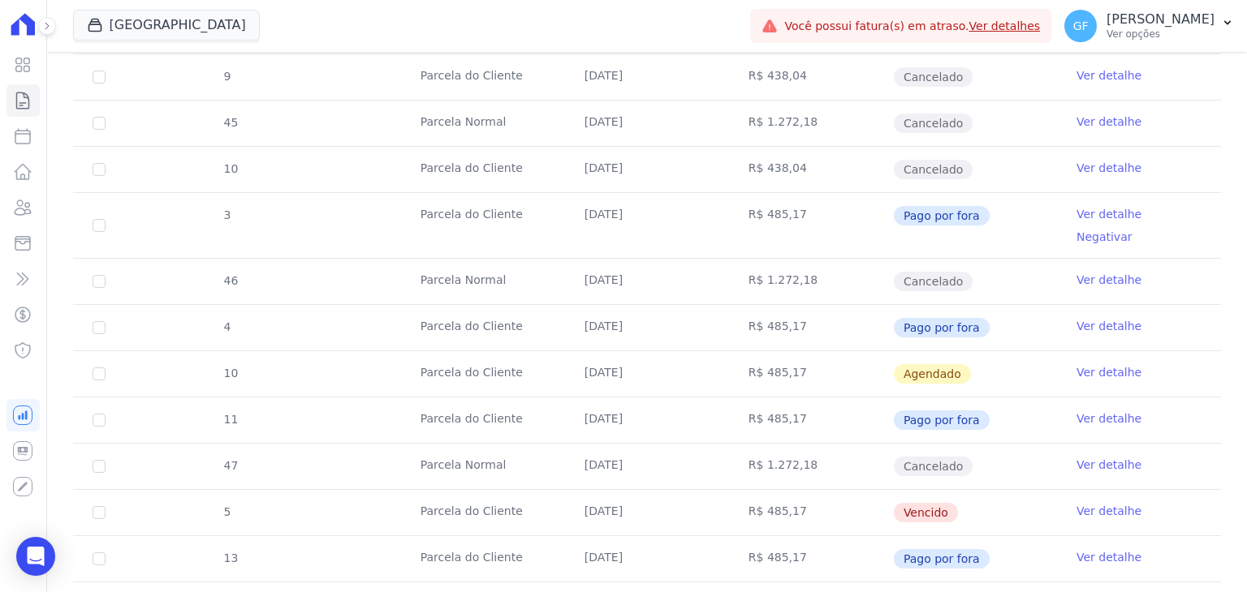
scroll to position [1136, 0]
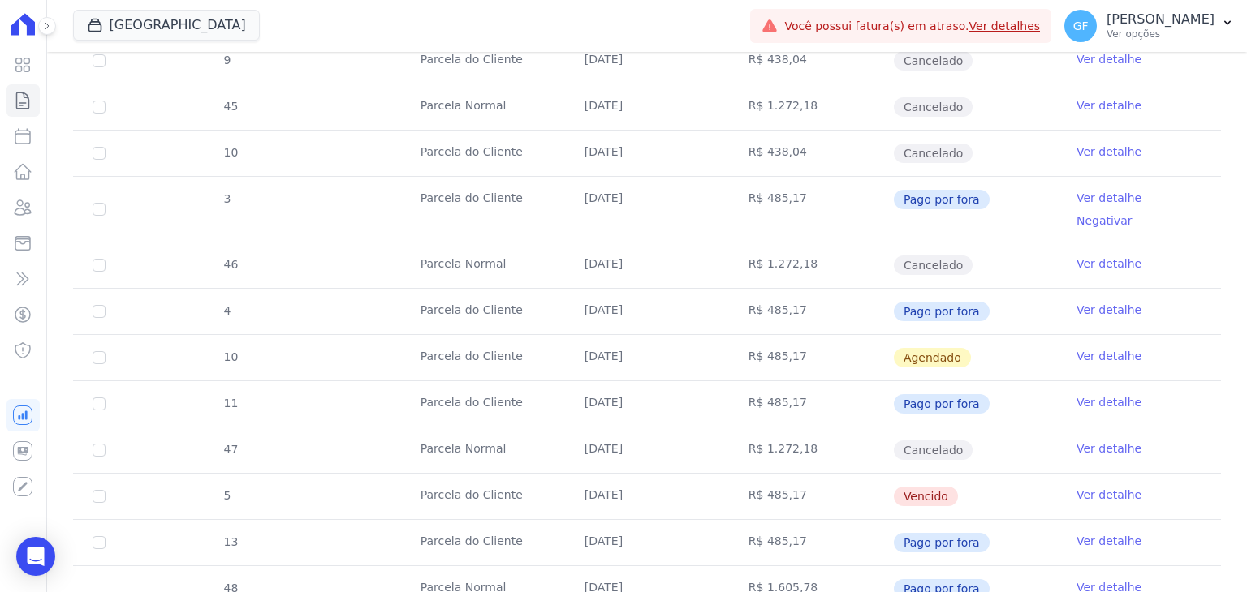
drag, startPoint x: 571, startPoint y: 387, endPoint x: 1061, endPoint y: 392, distance: 489.4
click at [1061, 473] on tr "5 [GEOGRAPHIC_DATA] [DATE] R$ 485,17 [GEOGRAPHIC_DATA] Ver detalhe" at bounding box center [647, 496] width 1148 height 46
click at [998, 474] on td "Vencido" at bounding box center [975, 496] width 164 height 45
click at [1107, 487] on link "Ver detalhe" at bounding box center [1108, 495] width 65 height 16
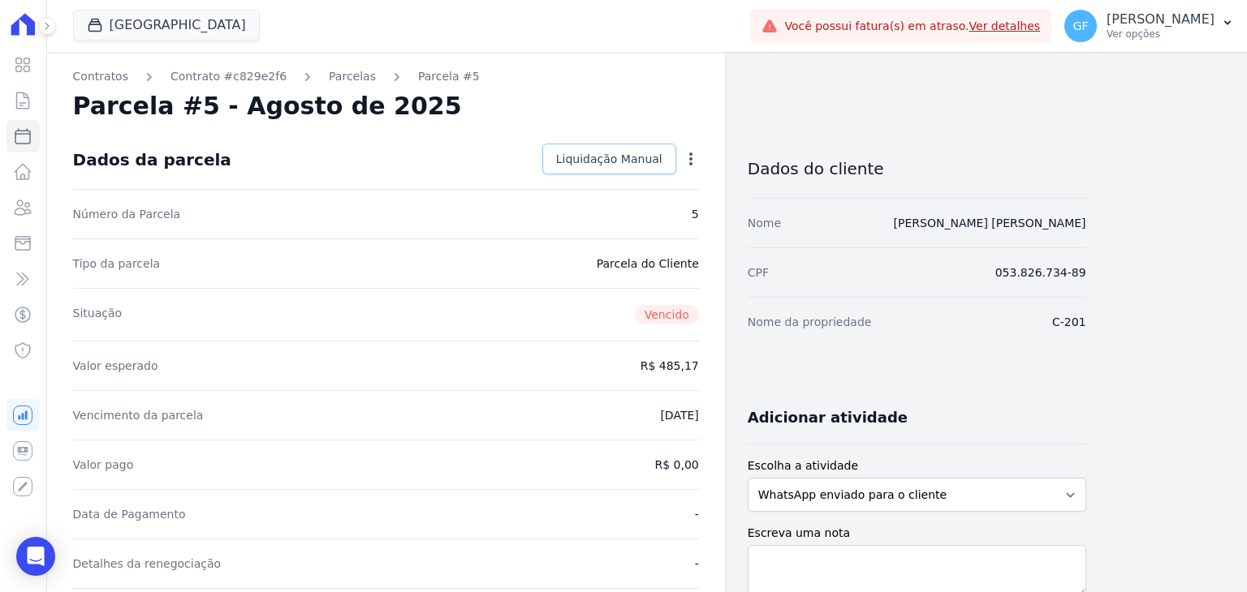
click at [658, 151] on span "Liquidação Manual" at bounding box center [609, 159] width 106 height 16
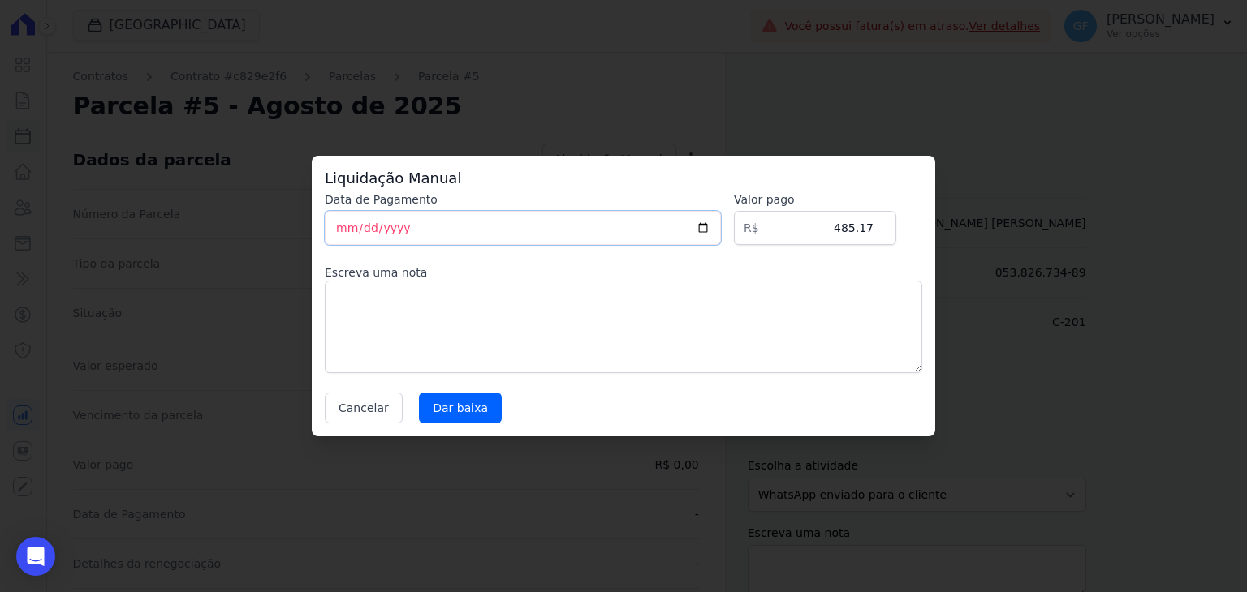
click at [339, 235] on input "[DATE]" at bounding box center [523, 228] width 396 height 34
type input "[DATE]"
click at [449, 411] on input "Dar baixa" at bounding box center [460, 408] width 83 height 31
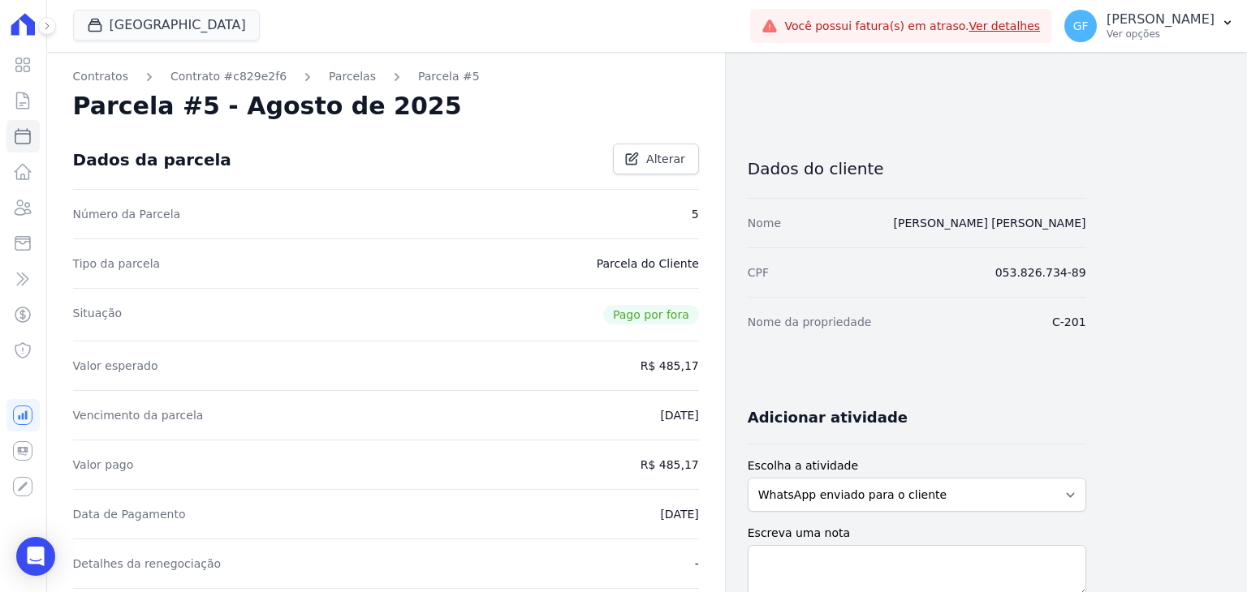
click at [334, 75] on link "Parcelas" at bounding box center [352, 76] width 47 height 17
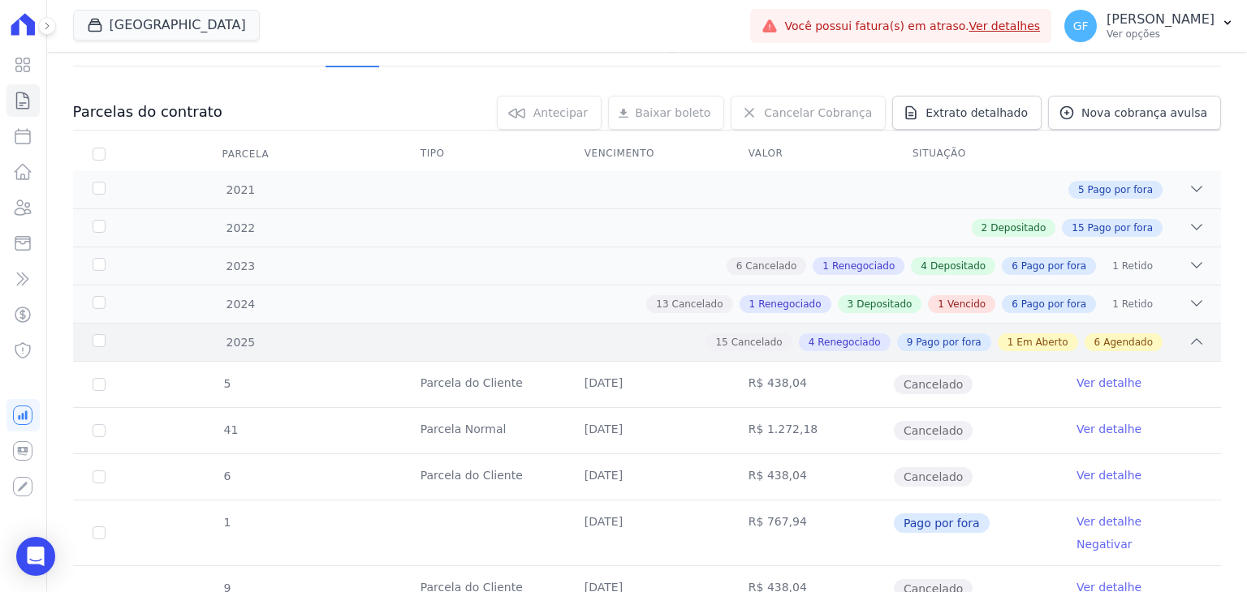
scroll to position [127, 0]
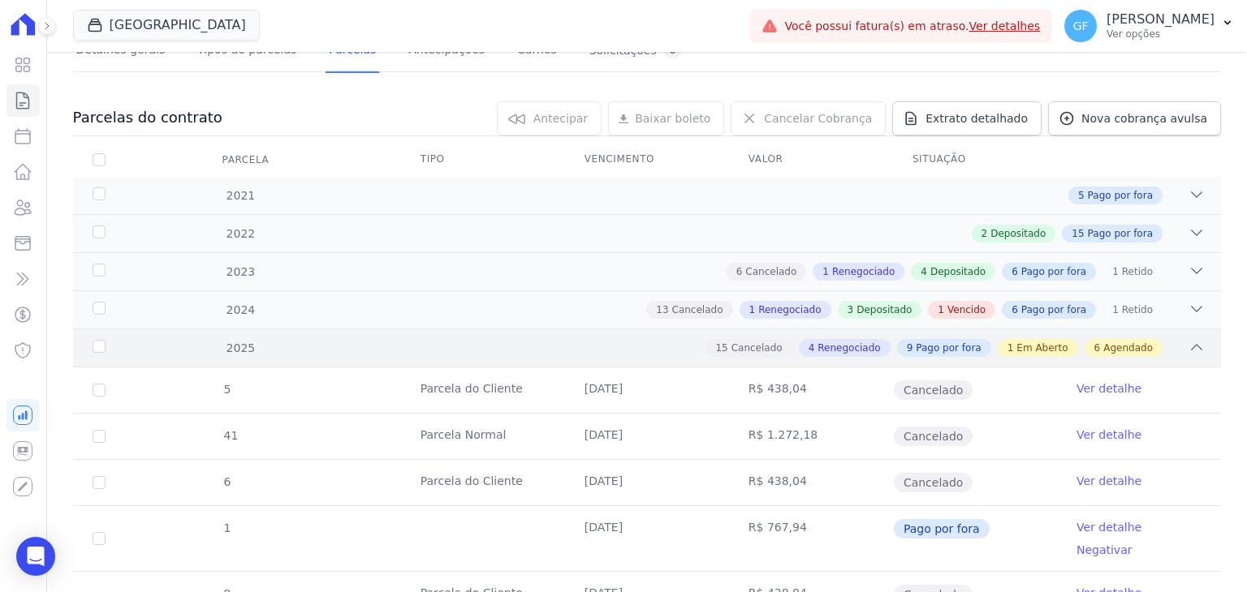
click at [628, 348] on div "15 Cancelado 4 Renegociado 9 Pago por fora 1 Em Aberto 6 Agendado" at bounding box center [702, 348] width 1003 height 18
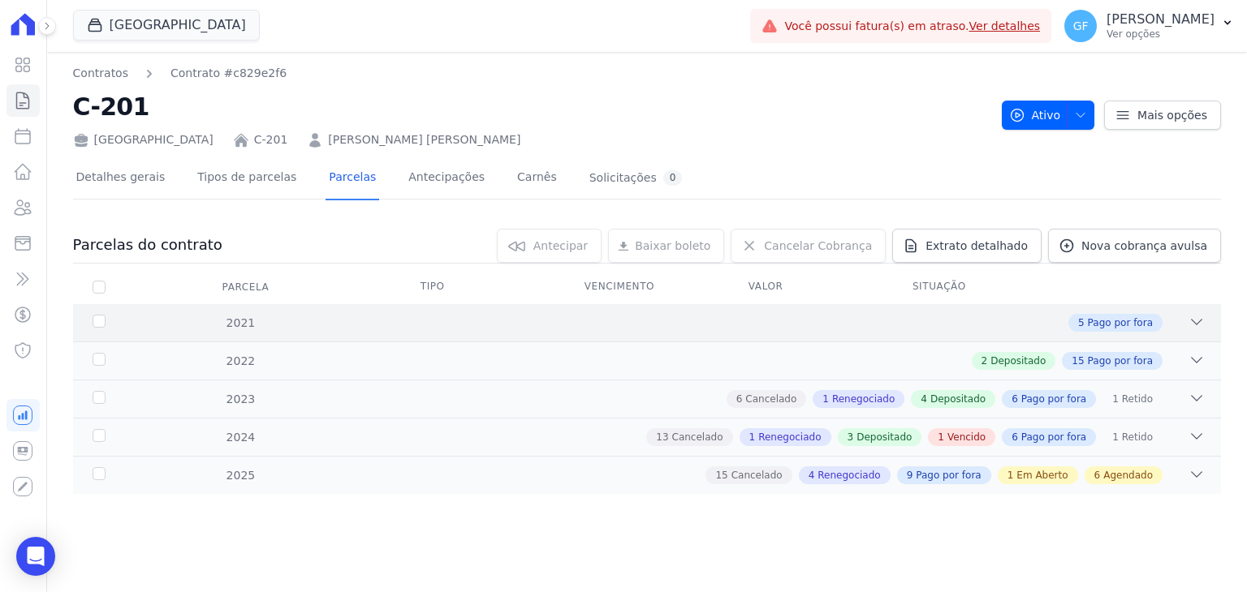
scroll to position [0, 0]
click at [592, 422] on div "2024 13 Cancelado 1 Renegociado 3 Depositado 1 Vencido 6 Pago por fora 1 Retido" at bounding box center [647, 437] width 1148 height 38
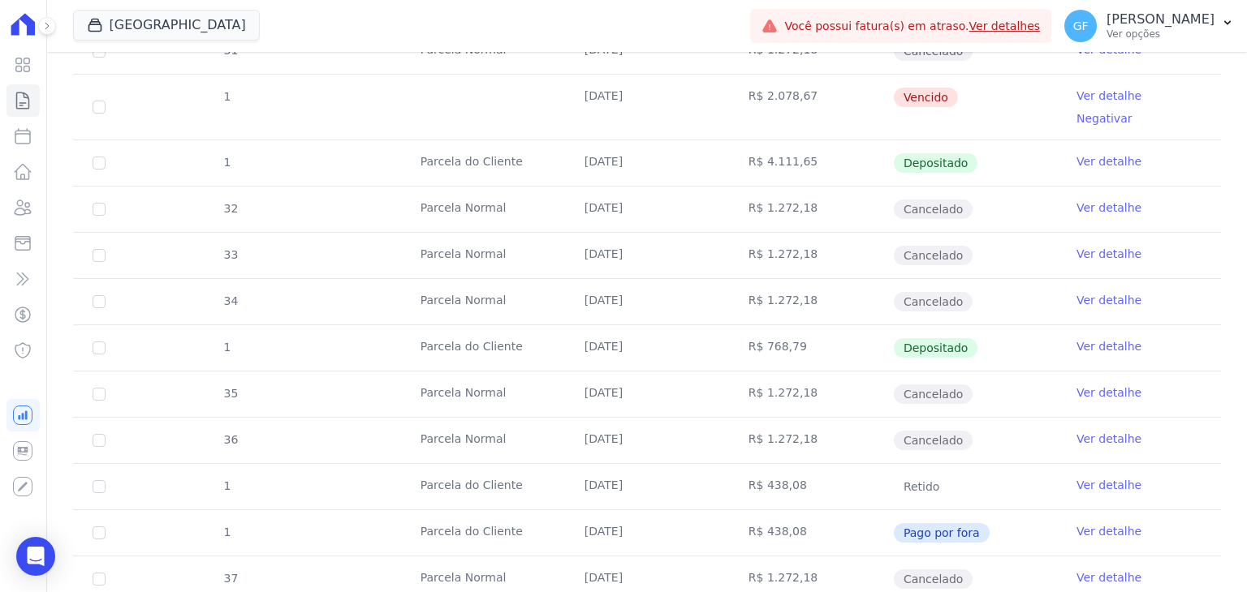
scroll to position [423, 0]
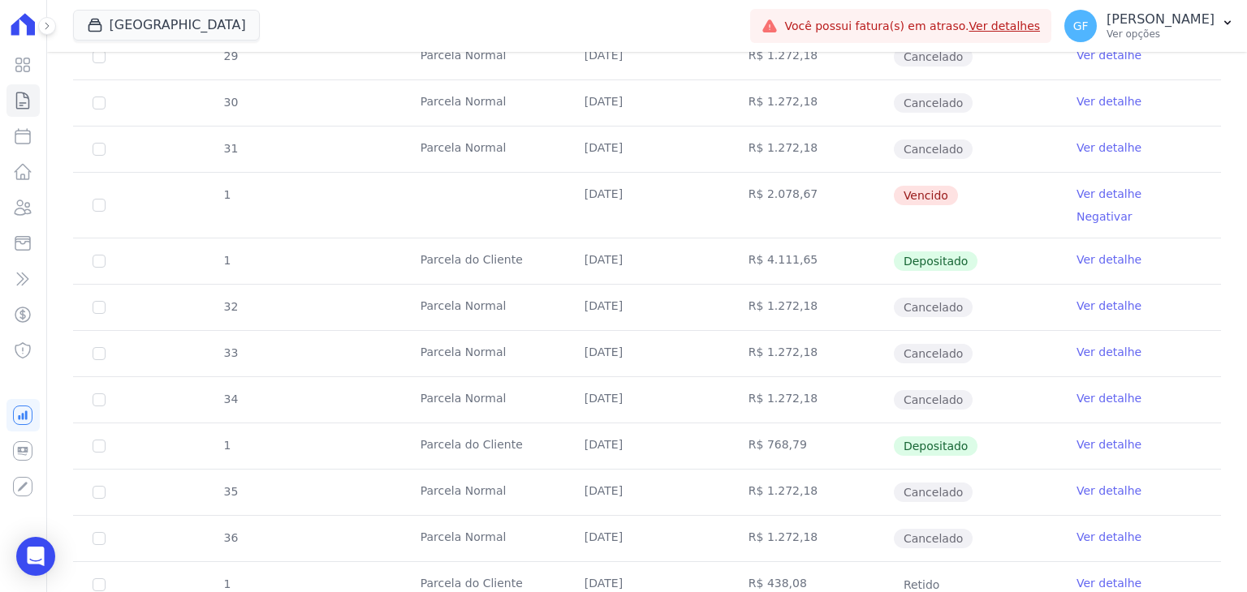
drag, startPoint x: 683, startPoint y: 200, endPoint x: 985, endPoint y: 202, distance: 301.9
click at [985, 202] on tr "1 [DATE] R$ 2.078,67 [GEOGRAPHIC_DATA] Ver detalhe Negativar" at bounding box center [647, 205] width 1148 height 66
click at [31, 70] on icon at bounding box center [22, 64] width 19 height 19
